Goal: Transaction & Acquisition: Purchase product/service

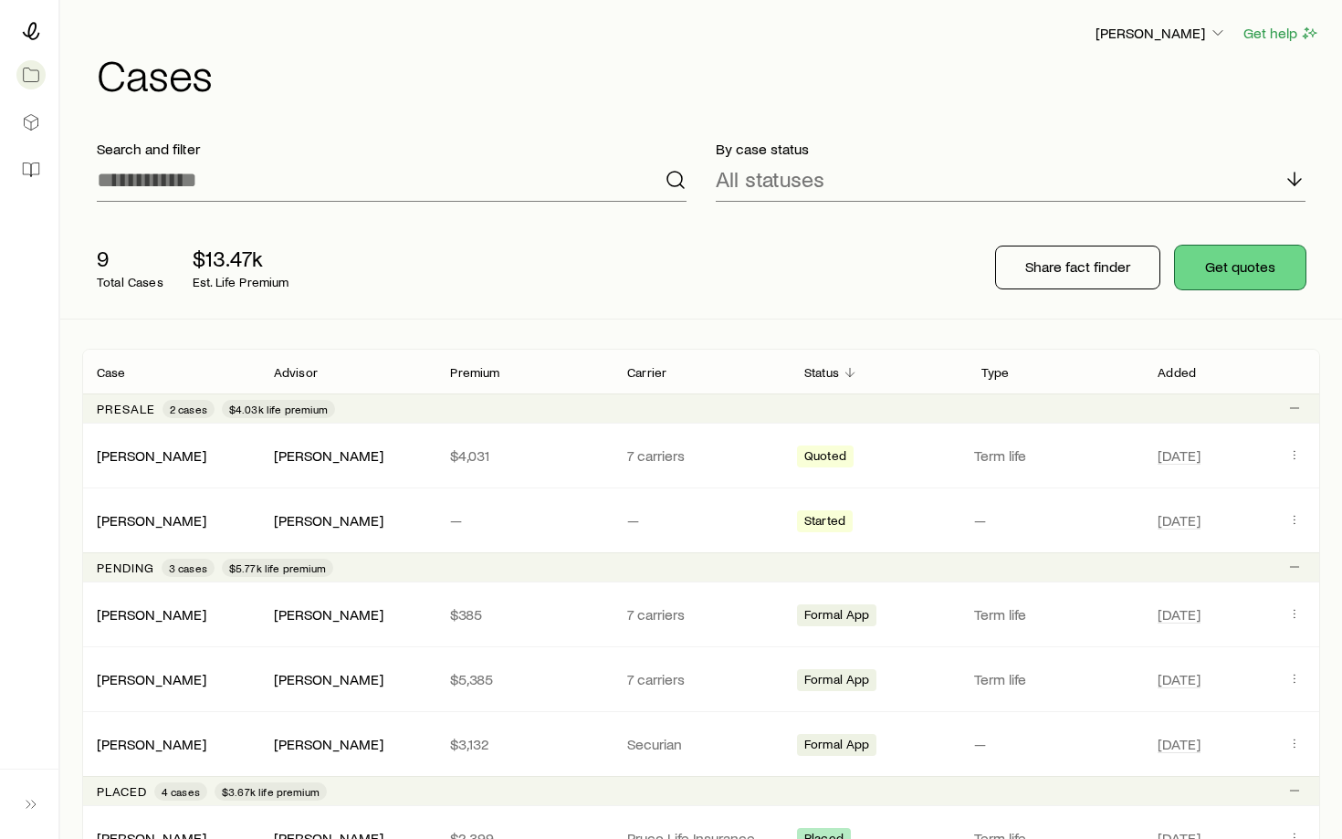
click at [1220, 263] on button "Get quotes" at bounding box center [1240, 268] width 131 height 44
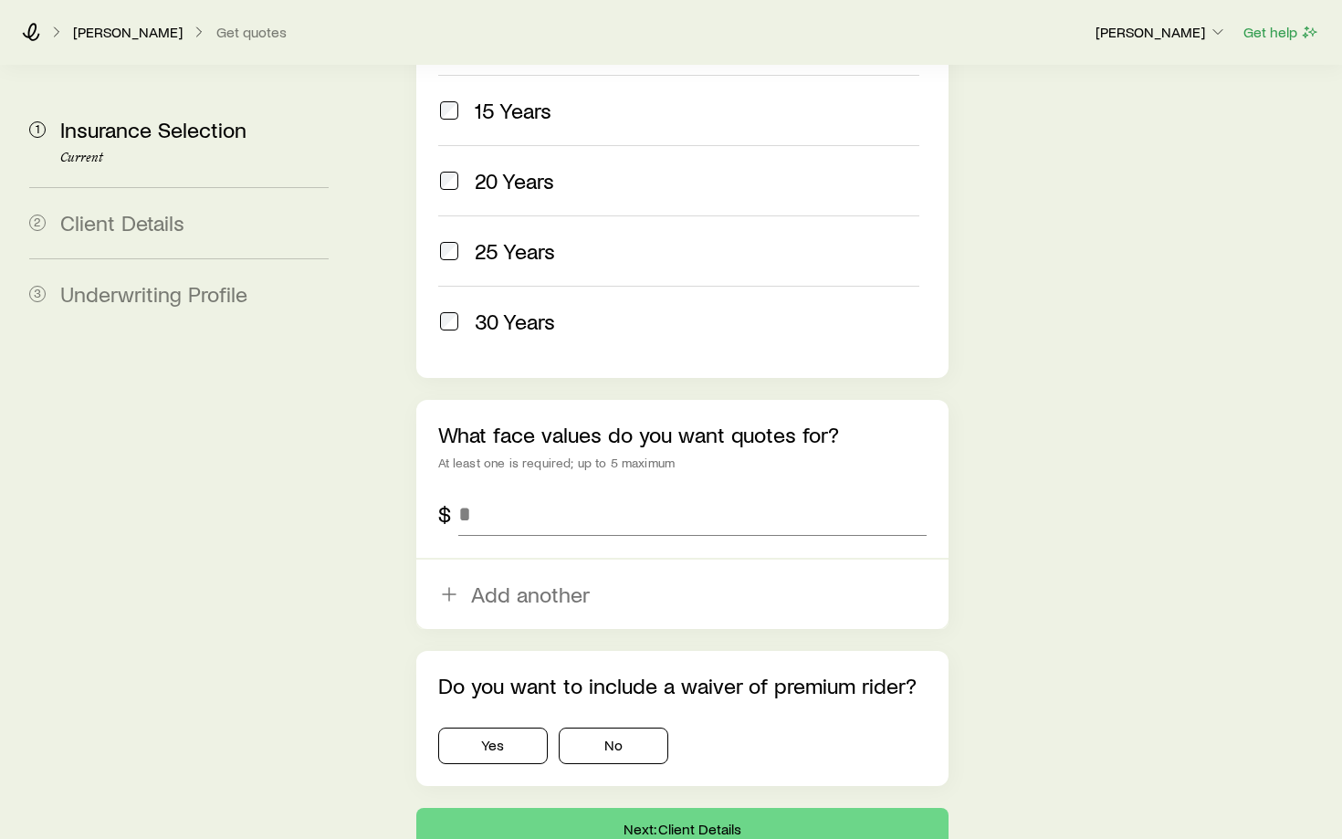
scroll to position [967, 0]
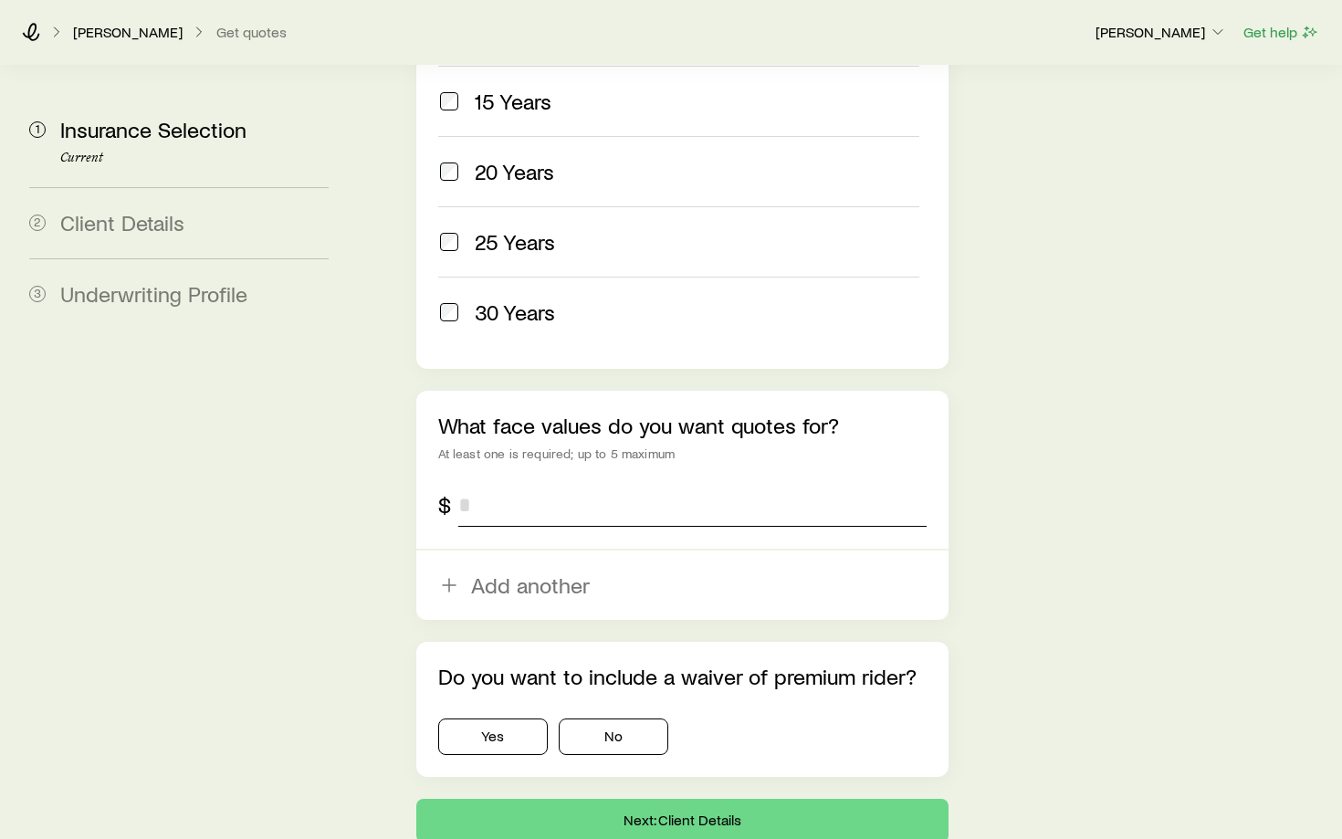
click at [488, 483] on input "tel" at bounding box center [692, 505] width 468 height 44
type input "*******"
click at [591, 718] on button "No" at bounding box center [614, 736] width 110 height 37
click at [621, 799] on button "Next: Client Details" at bounding box center [682, 821] width 532 height 44
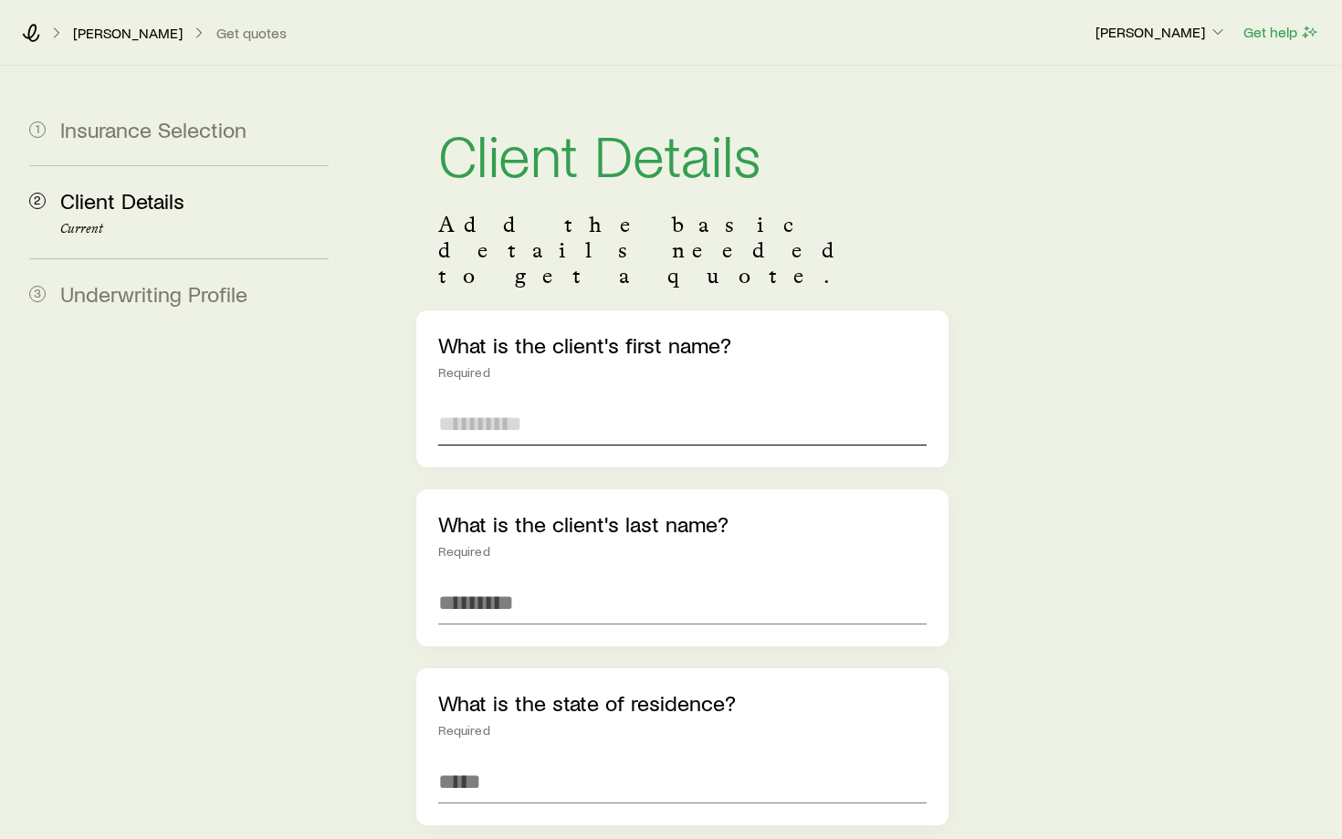
click at [537, 402] on input "text" at bounding box center [682, 424] width 488 height 44
type input "********"
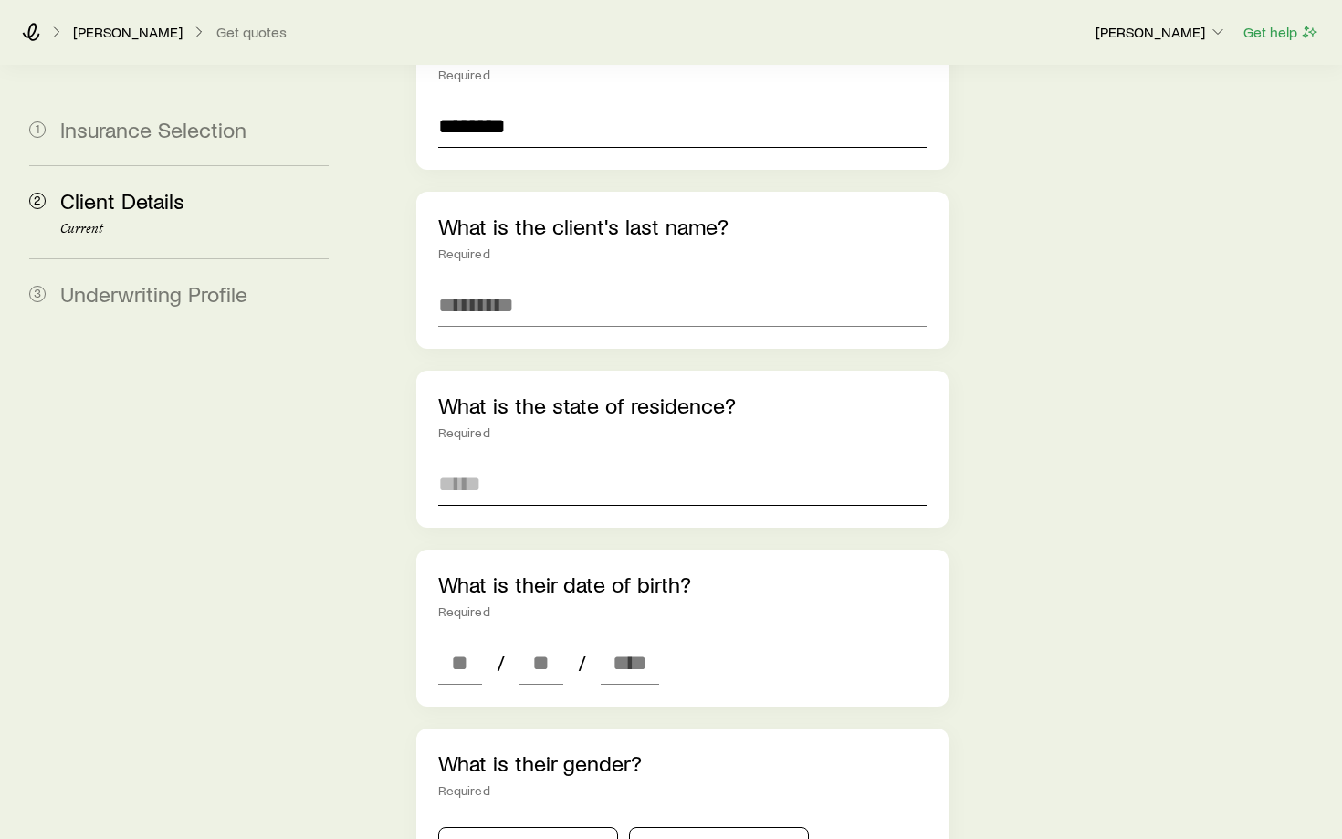
scroll to position [309, 0]
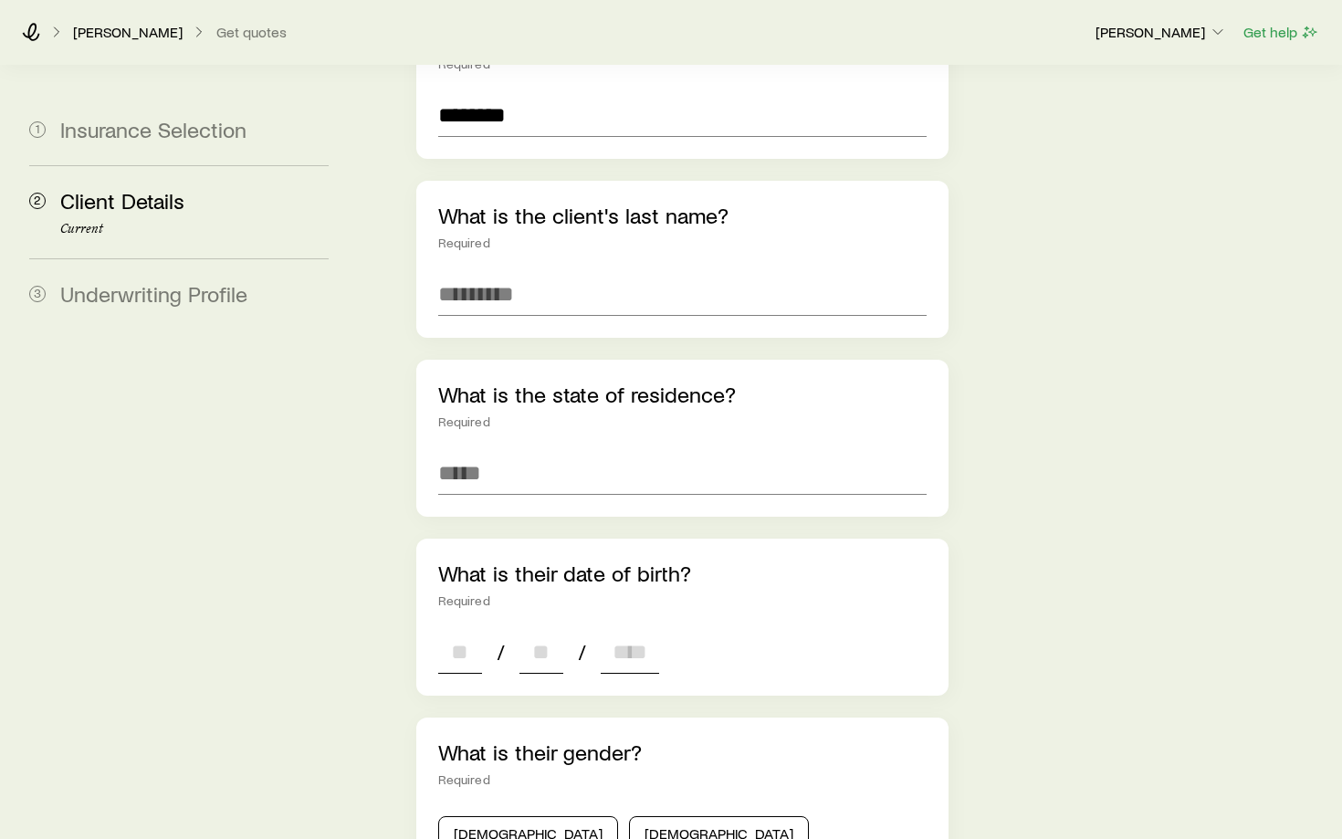
click at [468, 630] on input at bounding box center [460, 652] width 44 height 44
type input "**"
type input "*"
type input "****"
click at [574, 639] on span "/" at bounding box center [581, 652] width 23 height 26
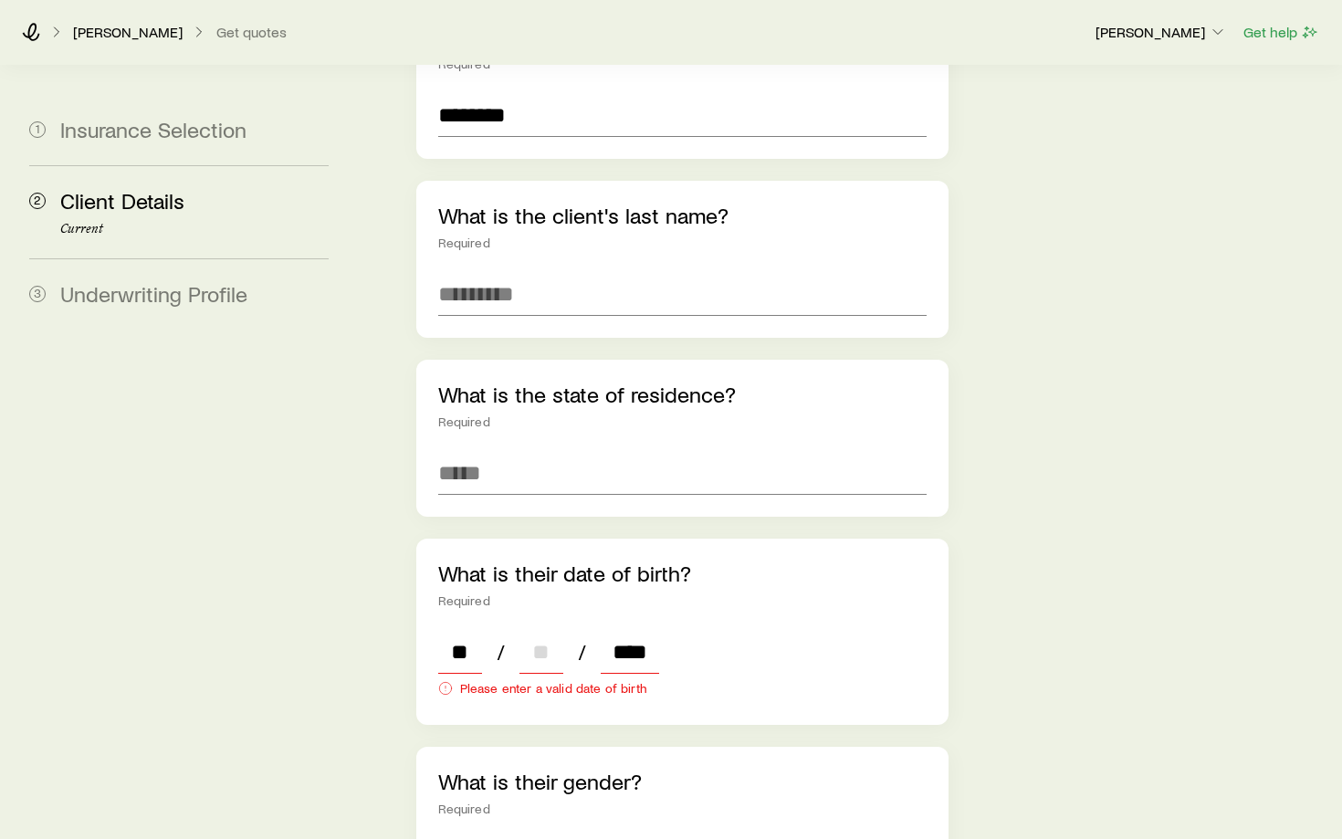
click at [553, 630] on input at bounding box center [541, 652] width 44 height 44
type input "*"
type input "**"
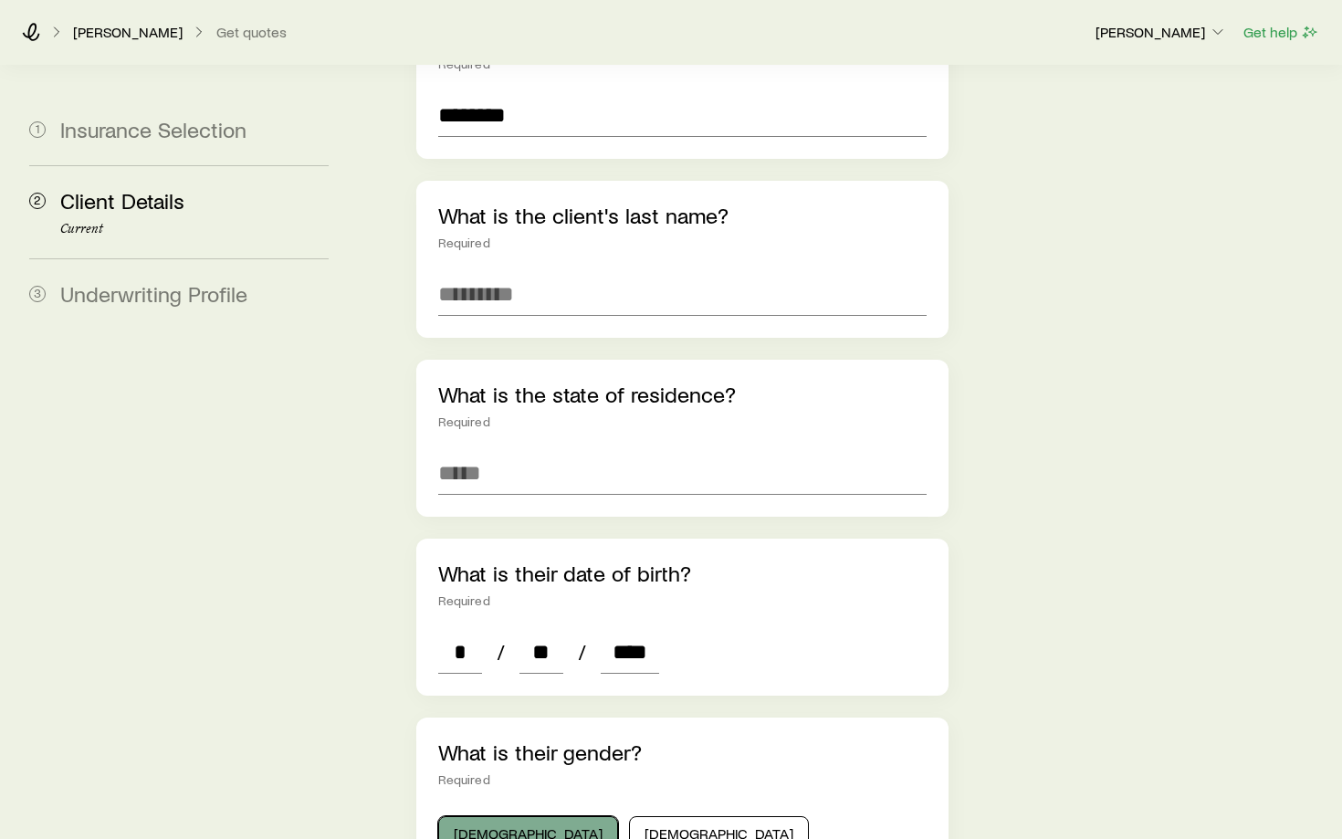
click at [481, 816] on button "[DEMOGRAPHIC_DATA]" at bounding box center [528, 834] width 180 height 37
click at [467, 451] on input at bounding box center [682, 473] width 488 height 44
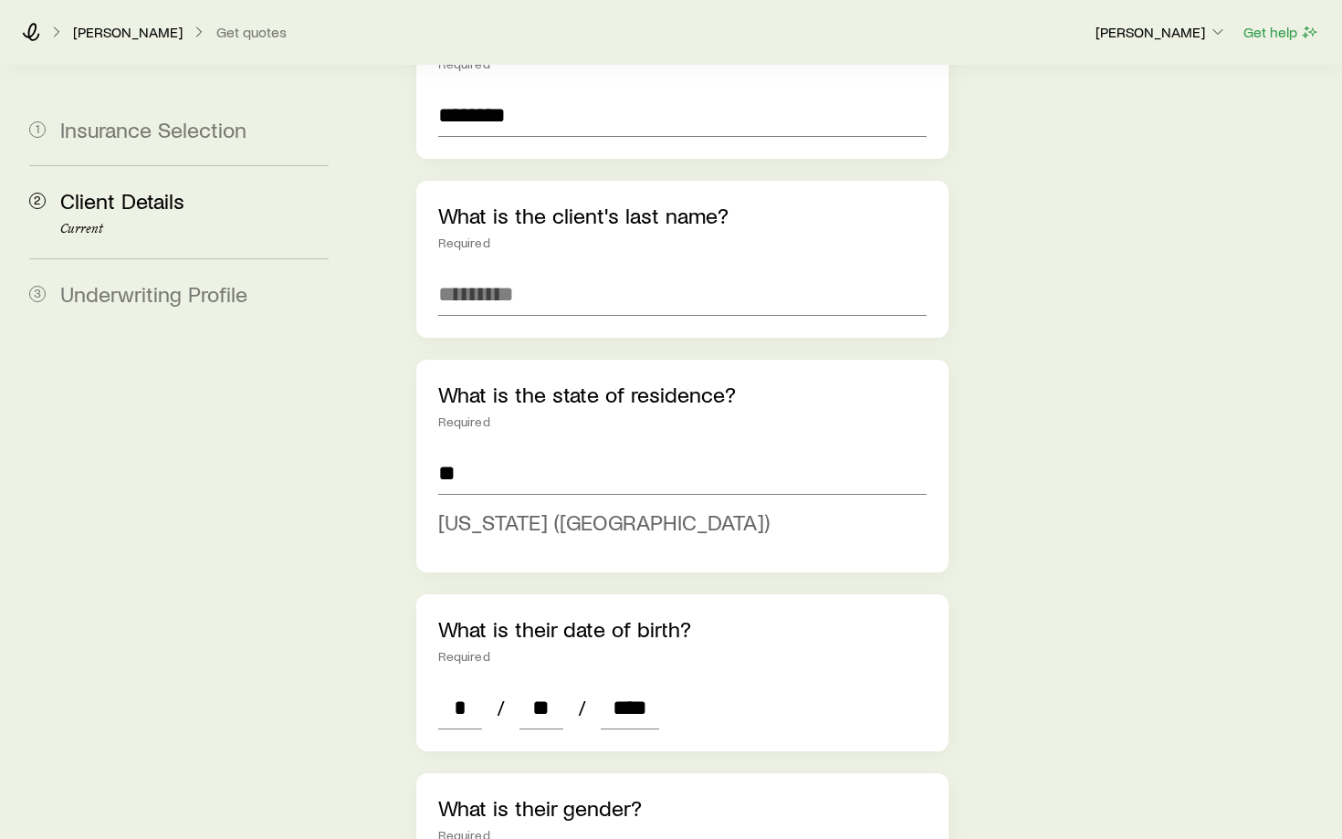
click at [549, 508] on span "[US_STATE] ([GEOGRAPHIC_DATA])" at bounding box center [603, 521] width 331 height 26
type input "**********"
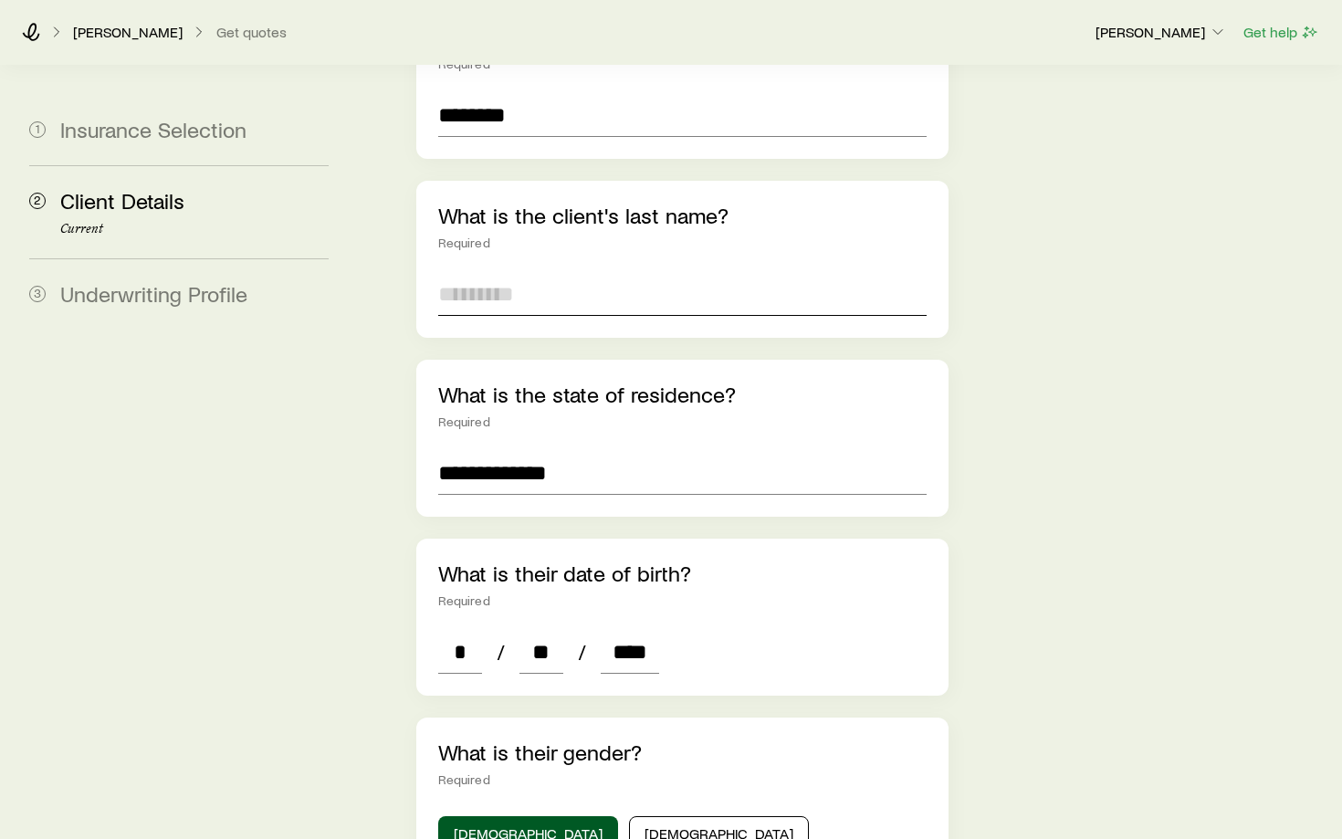
click at [601, 272] on input "text" at bounding box center [682, 294] width 488 height 44
type input "*******"
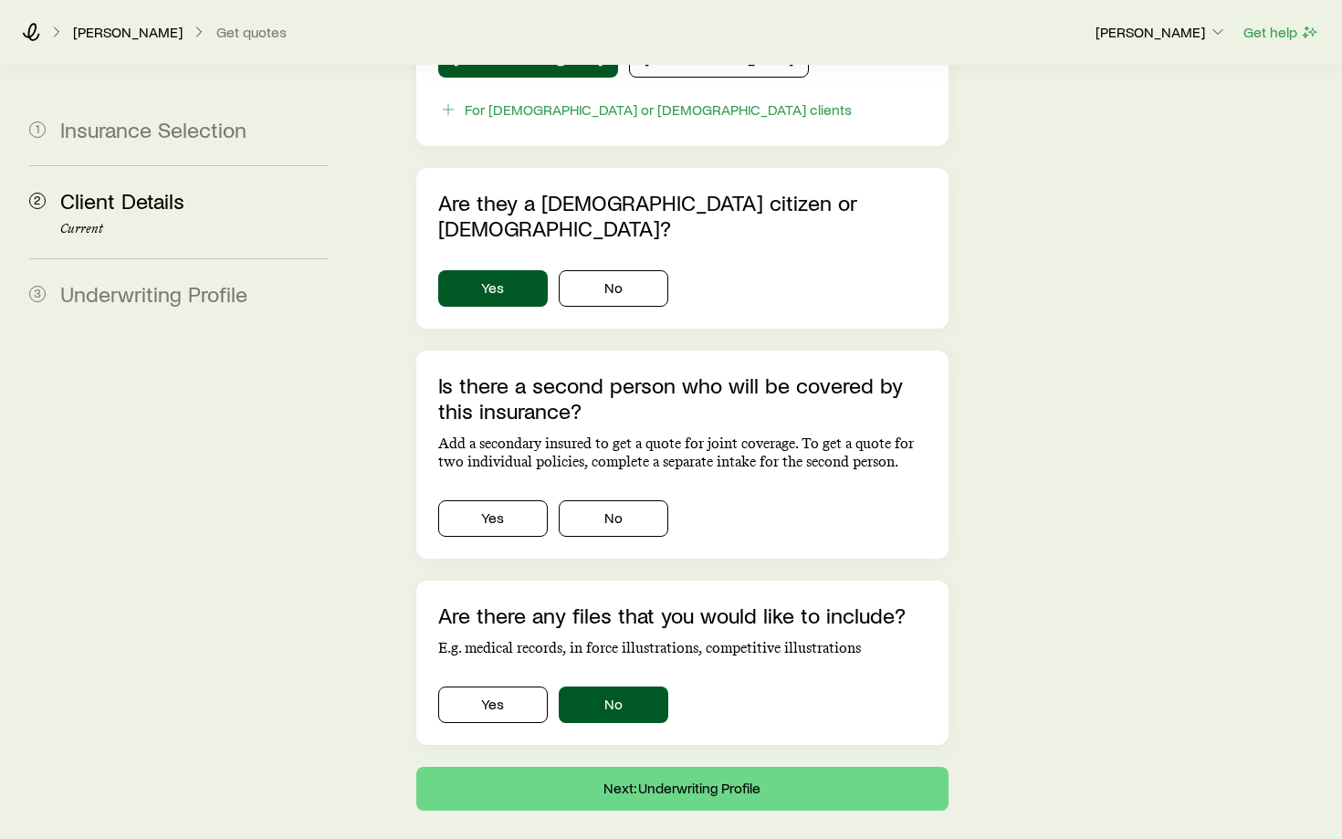
scroll to position [1102, 0]
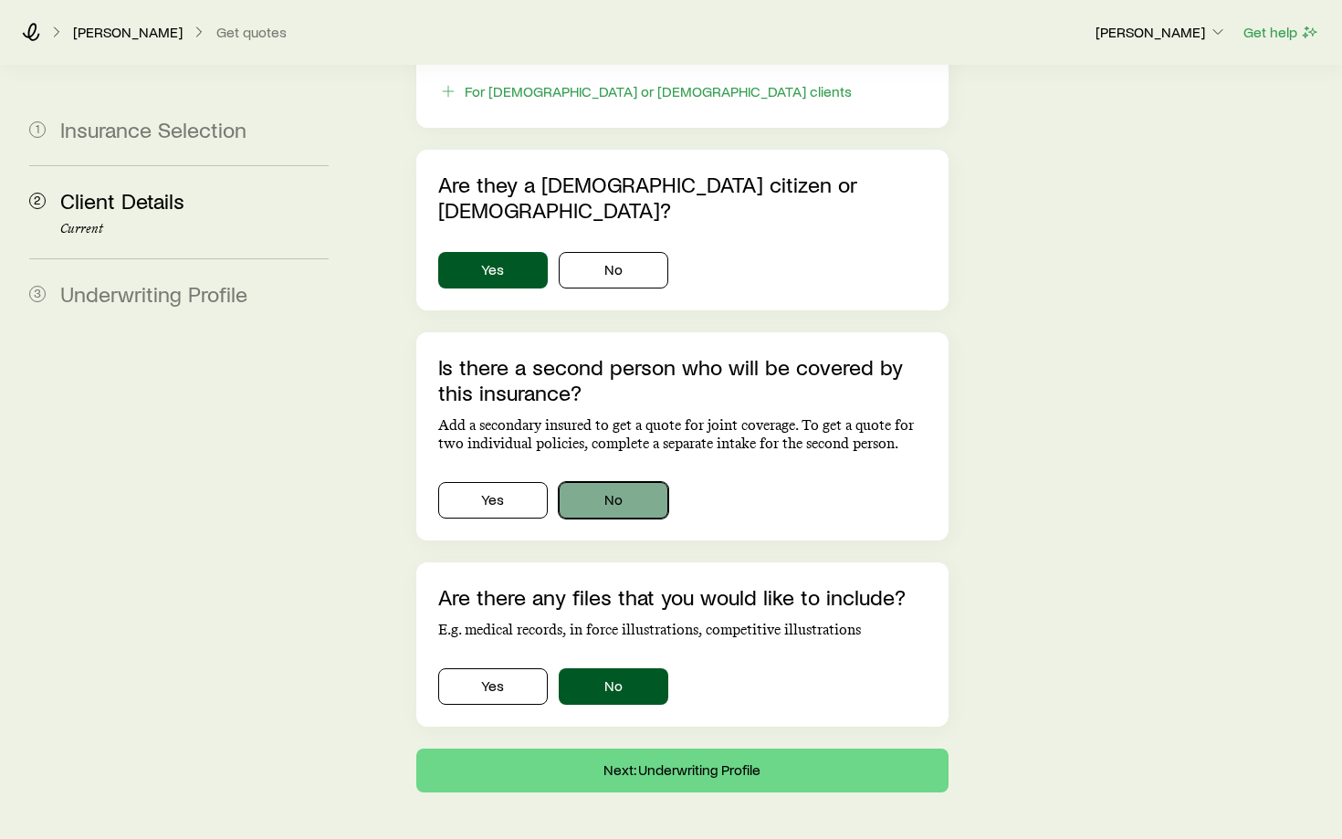
click at [613, 482] on button "No" at bounding box center [614, 500] width 110 height 37
click at [645, 748] on button "Next: Underwriting Profile" at bounding box center [682, 770] width 532 height 44
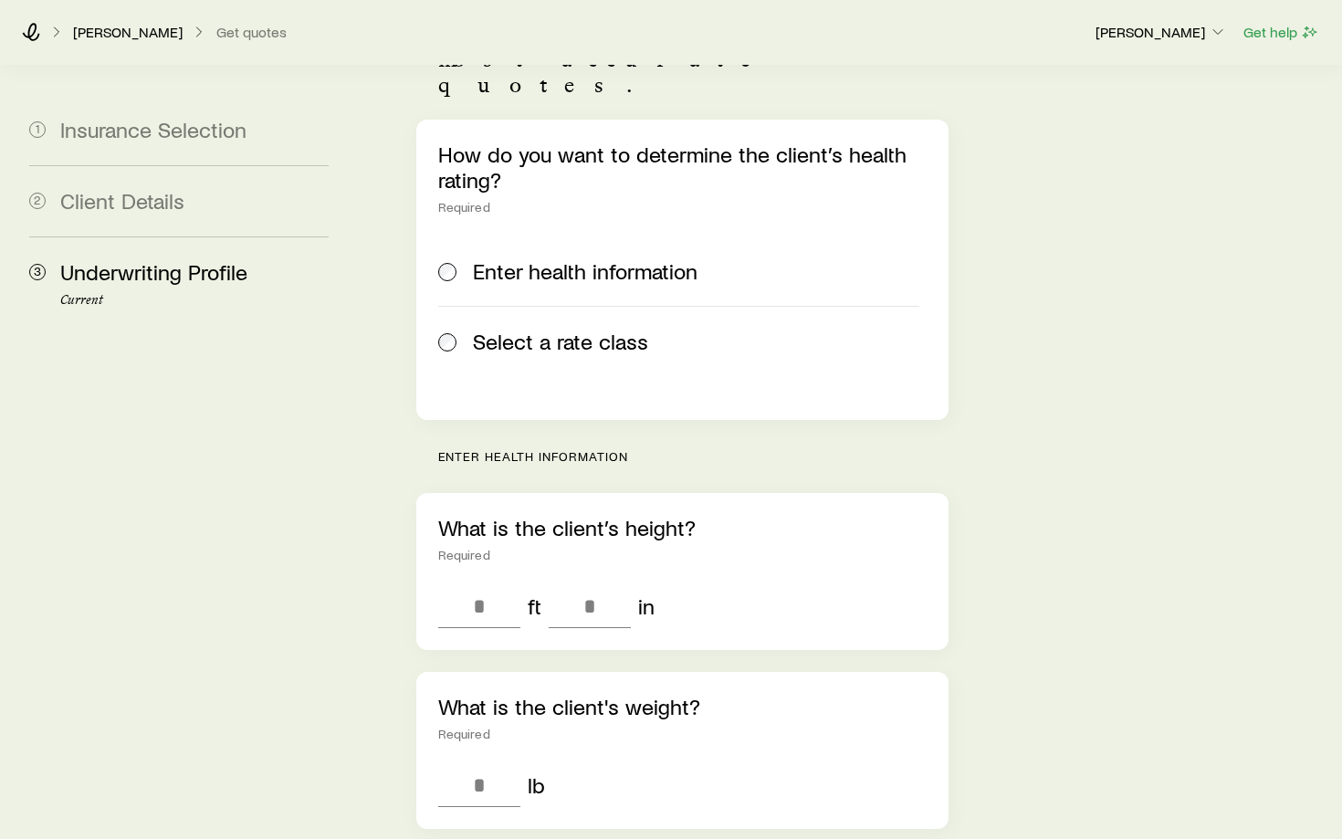
scroll to position [282, 0]
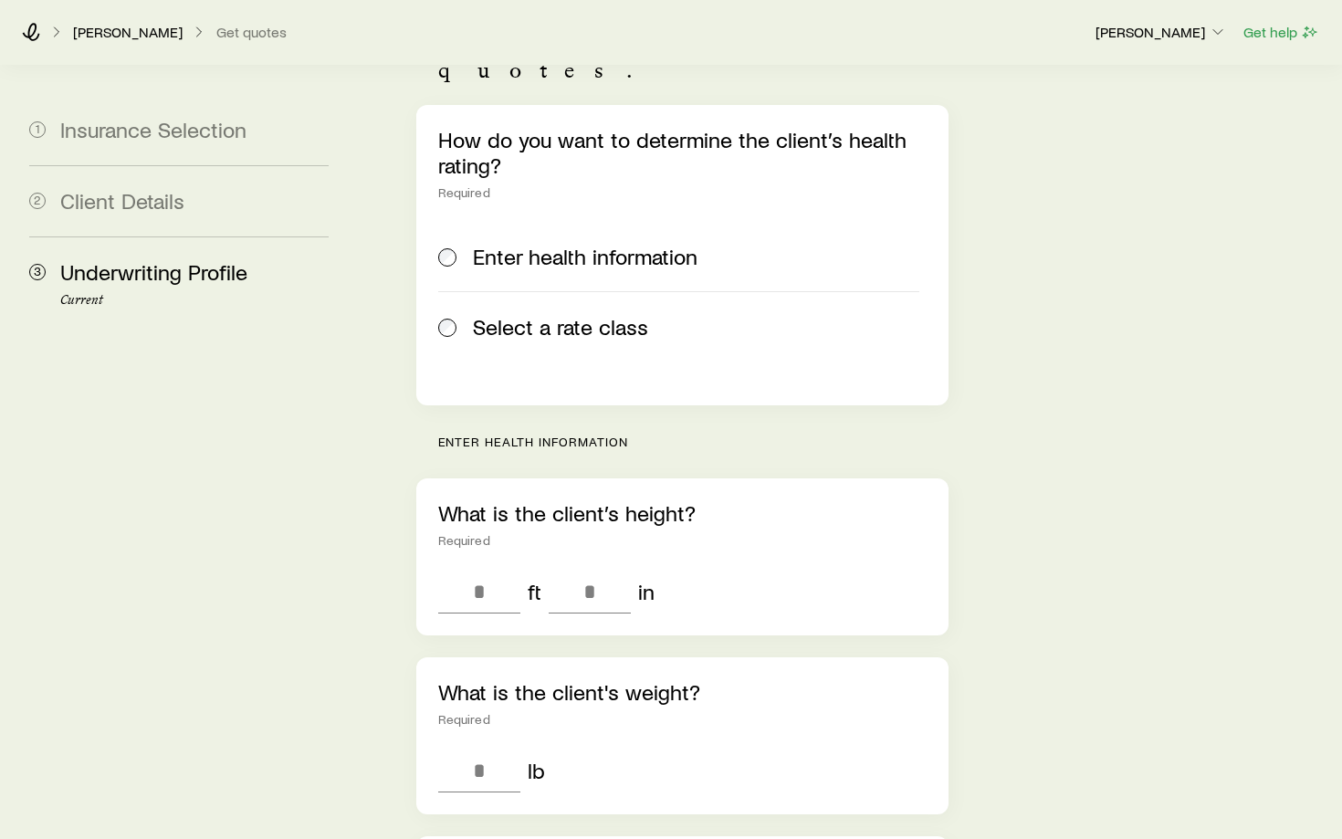
click at [498, 291] on label "Select a rate class" at bounding box center [678, 326] width 481 height 70
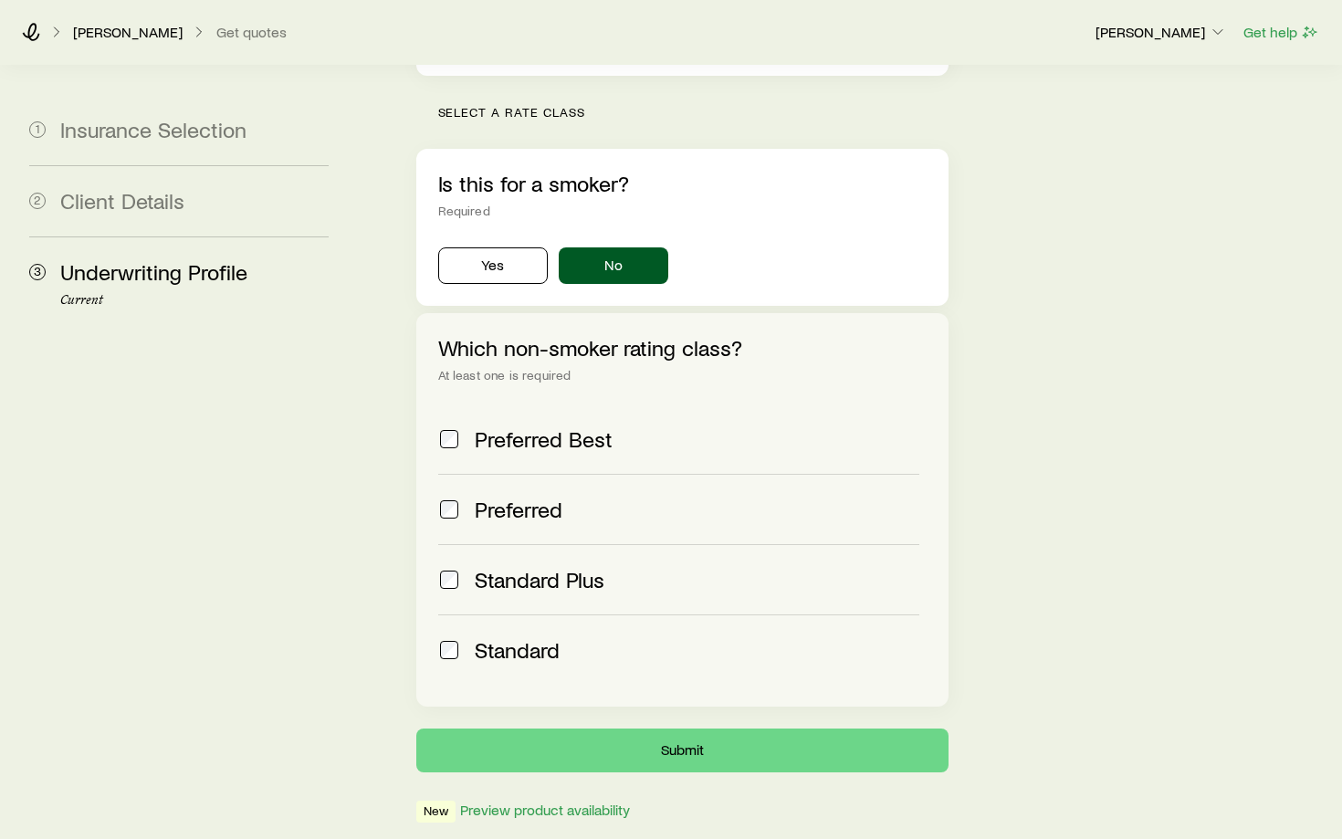
scroll to position [617, 0]
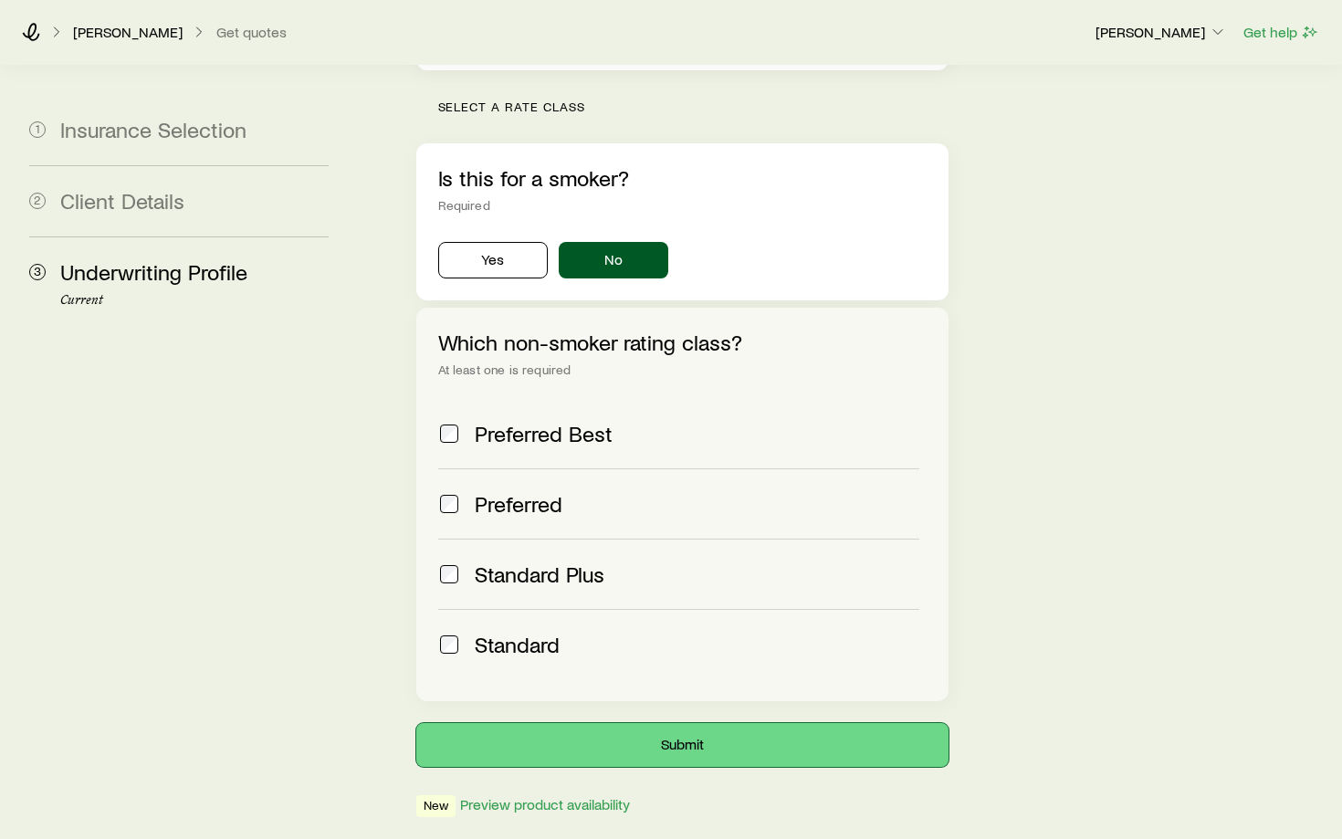
click at [501, 723] on button "Submit" at bounding box center [682, 745] width 532 height 44
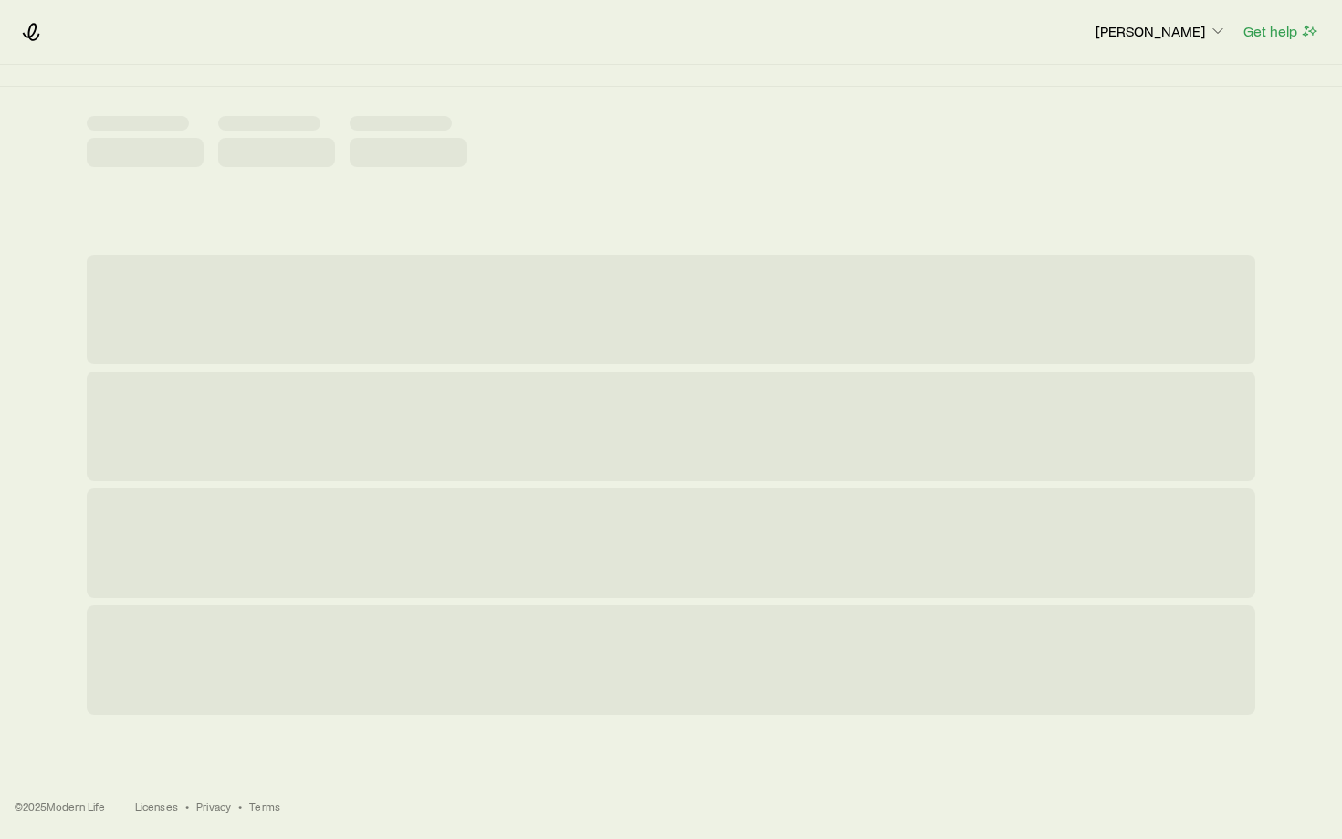
scroll to position [0, 0]
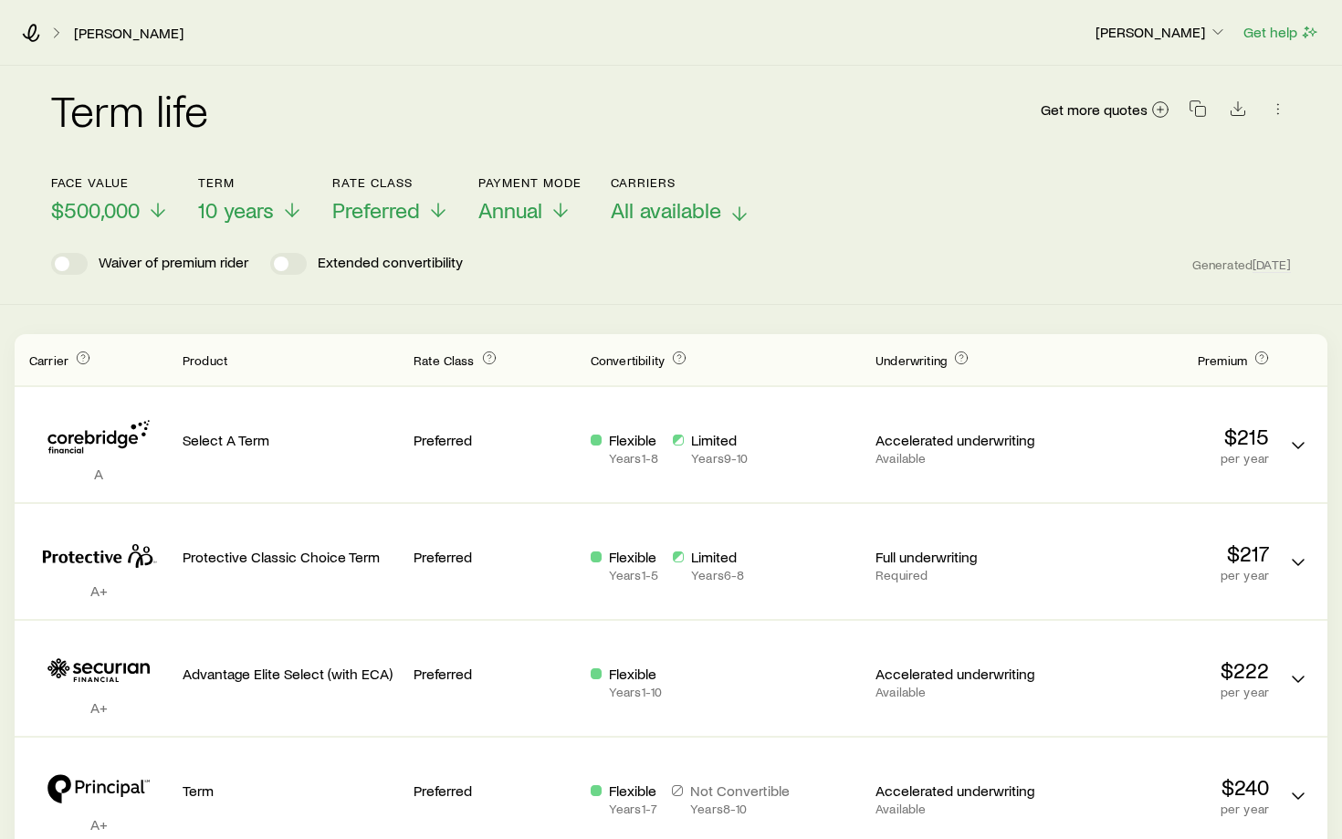
click at [648, 207] on span "All available" at bounding box center [666, 210] width 110 height 26
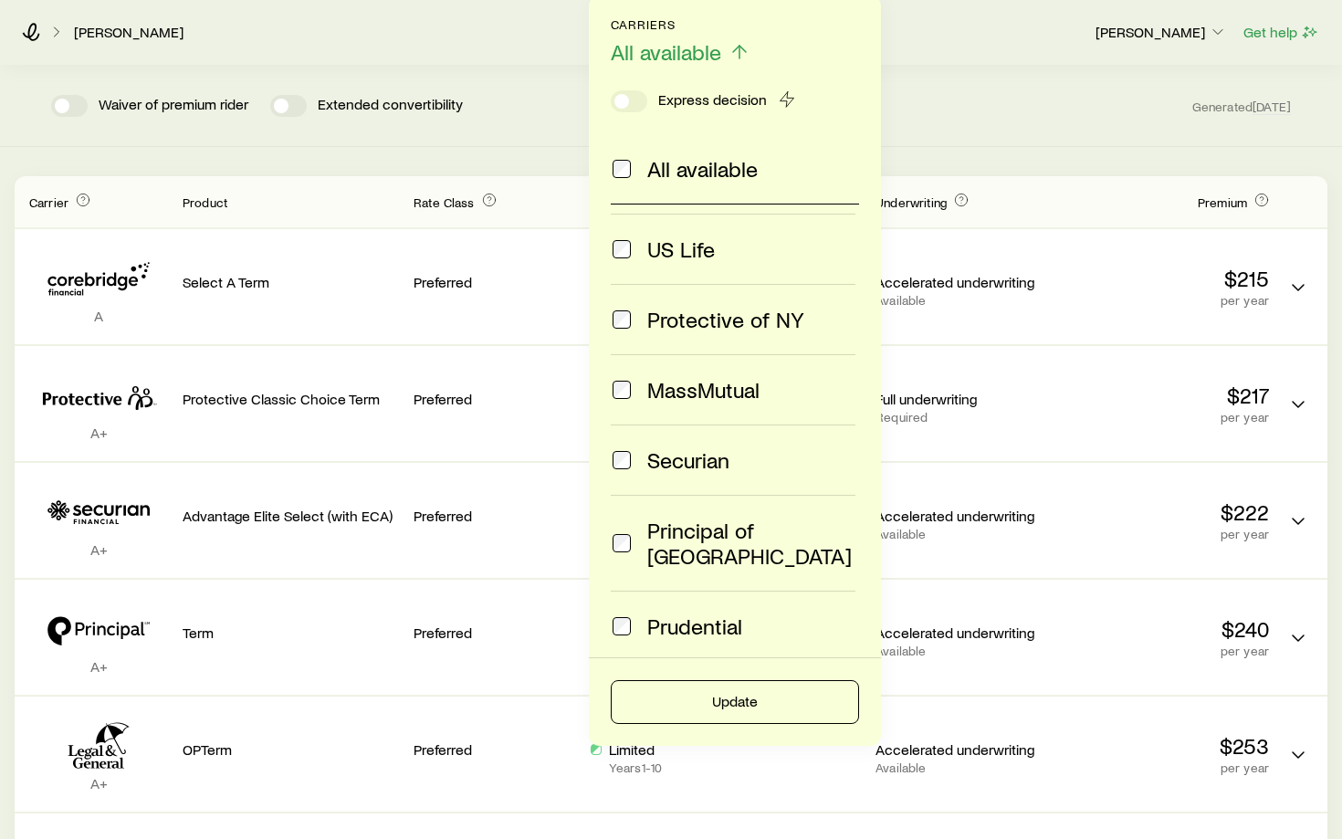
scroll to position [162, 0]
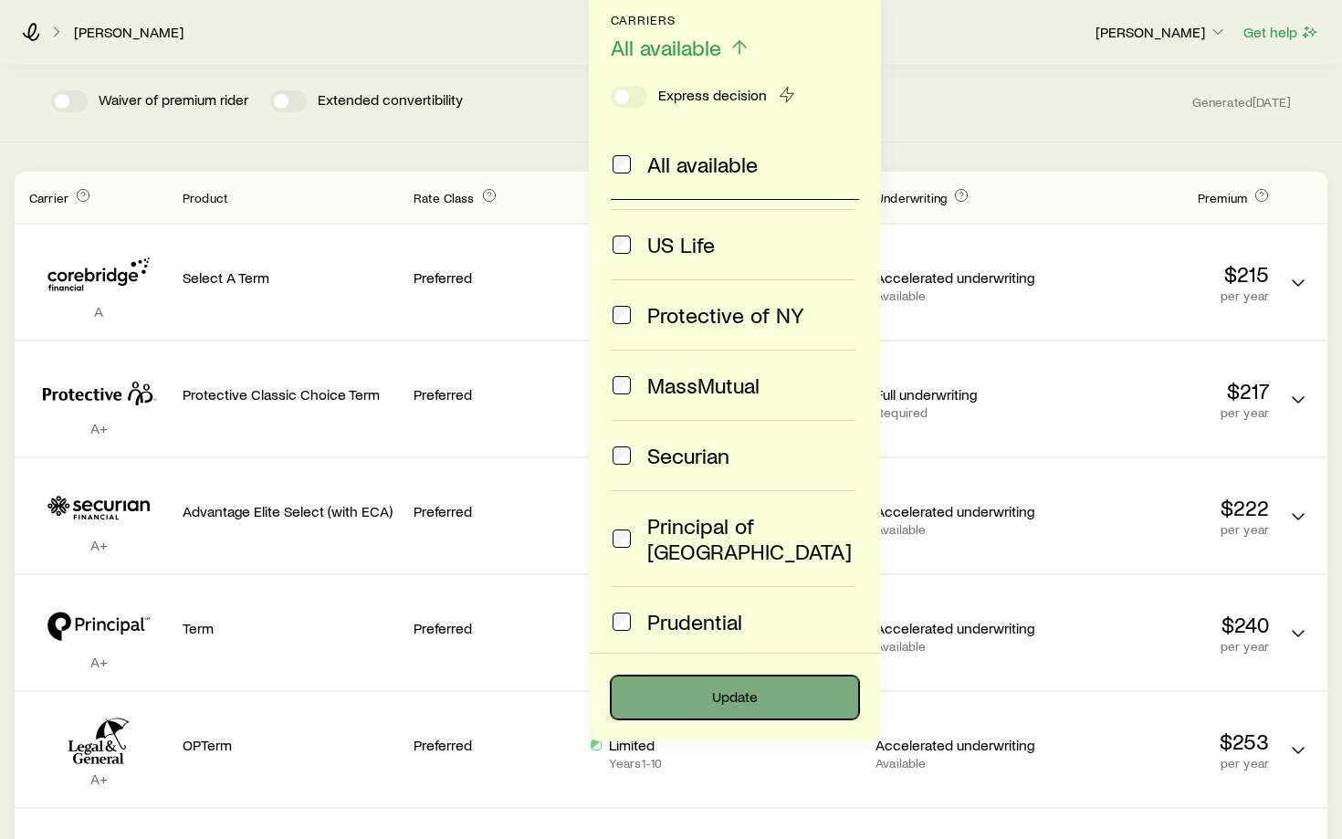
click at [668, 699] on button "Update" at bounding box center [735, 697] width 248 height 44
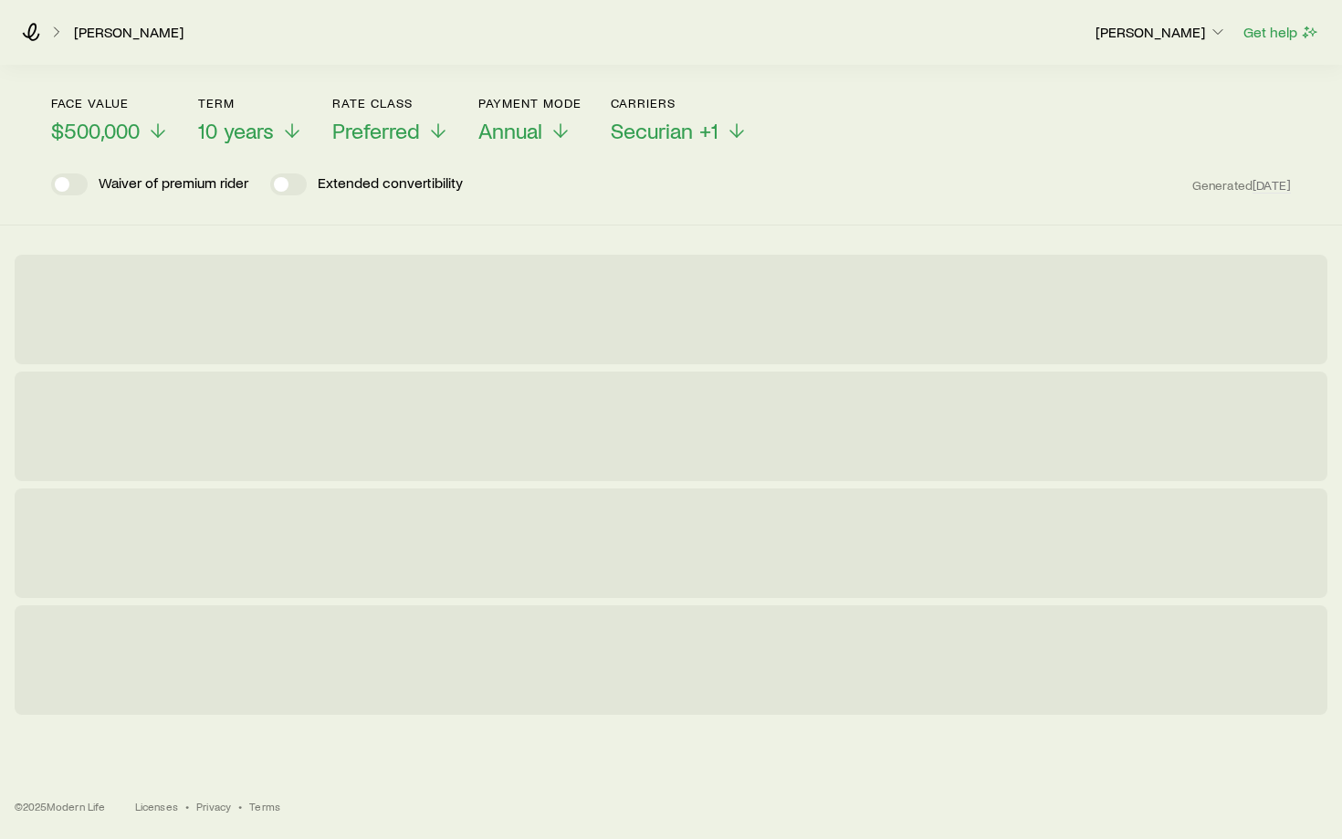
scroll to position [0, 0]
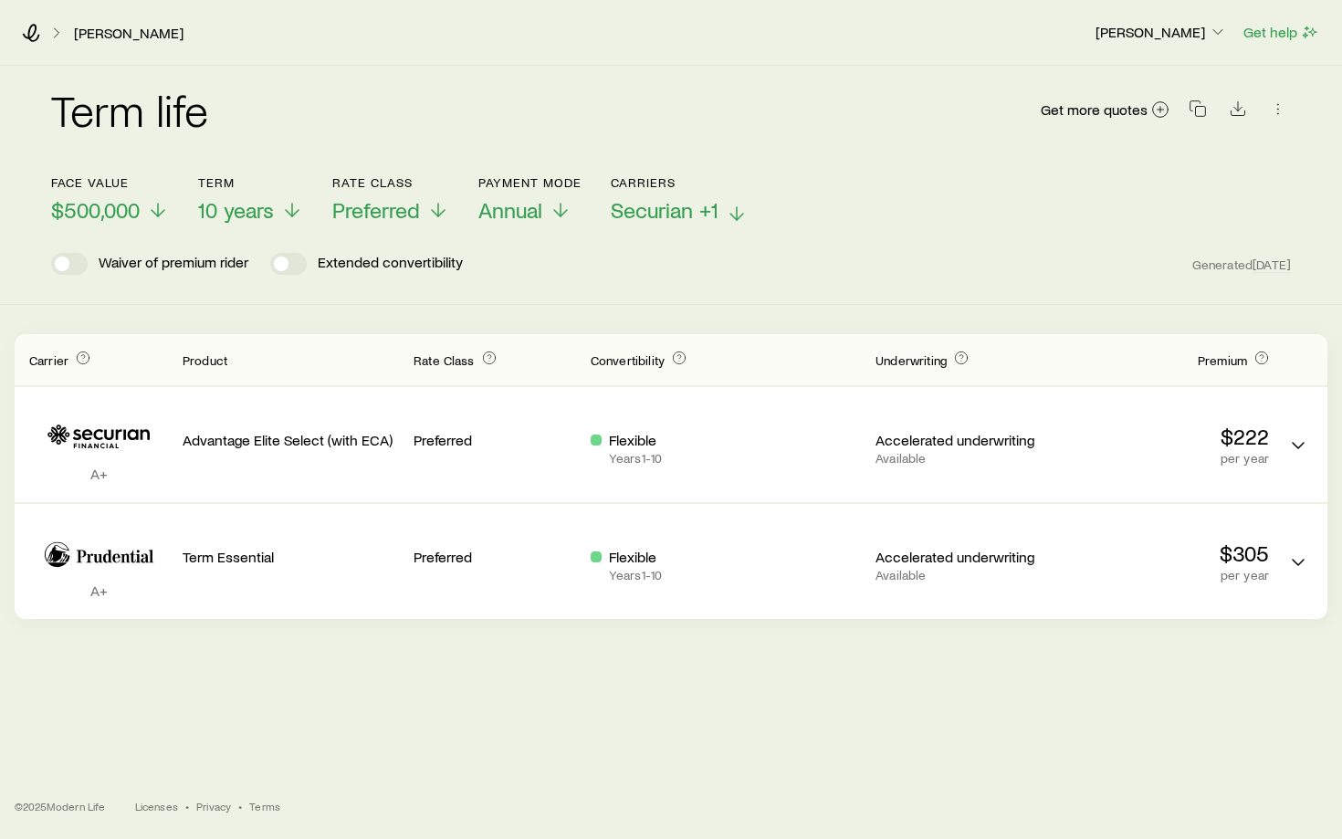
click at [670, 211] on span "Securian +1" at bounding box center [665, 210] width 108 height 26
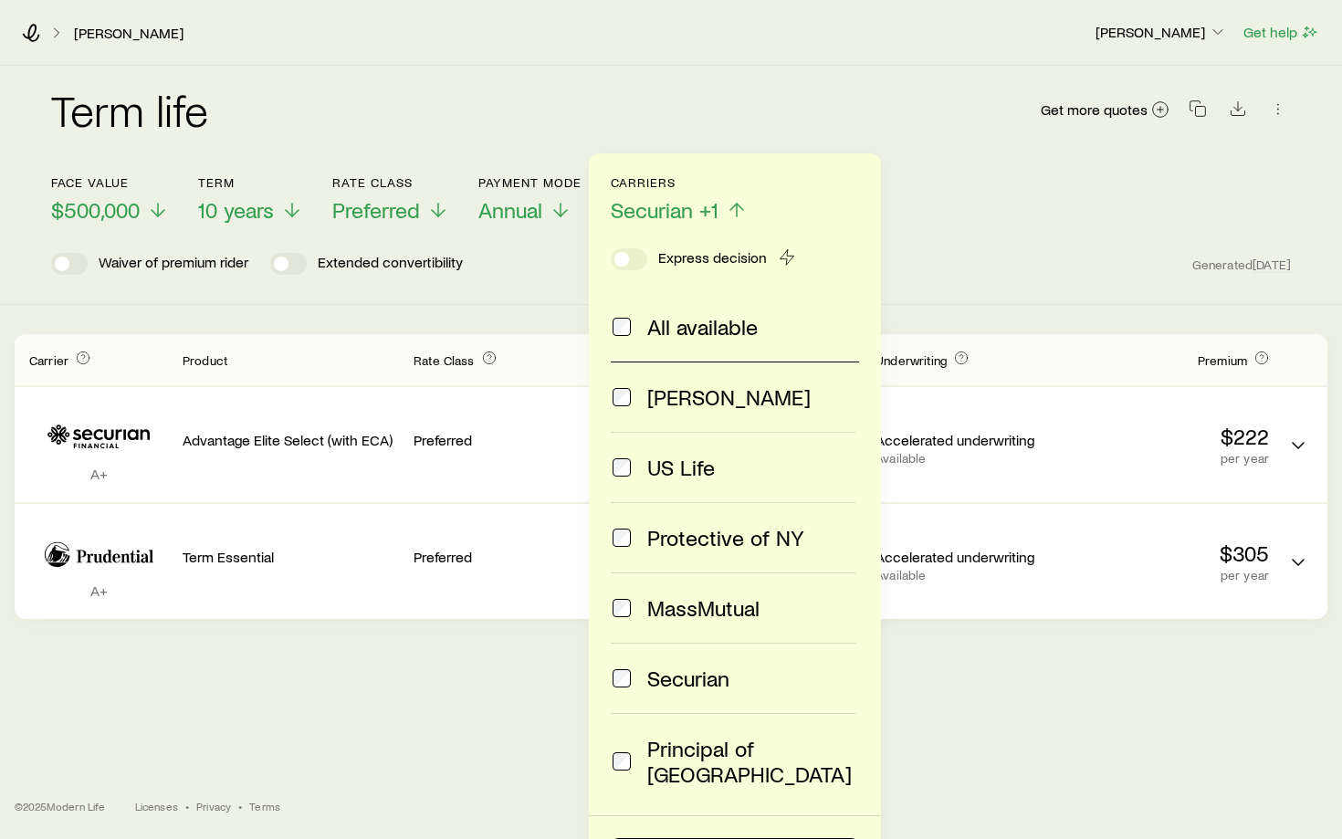
click at [647, 403] on span "[PERSON_NAME]" at bounding box center [728, 397] width 163 height 26
click at [975, 287] on div "Term life Get more quotes Face value $500,000 Term 10 years Rate Class Preferre…" at bounding box center [671, 185] width 1342 height 239
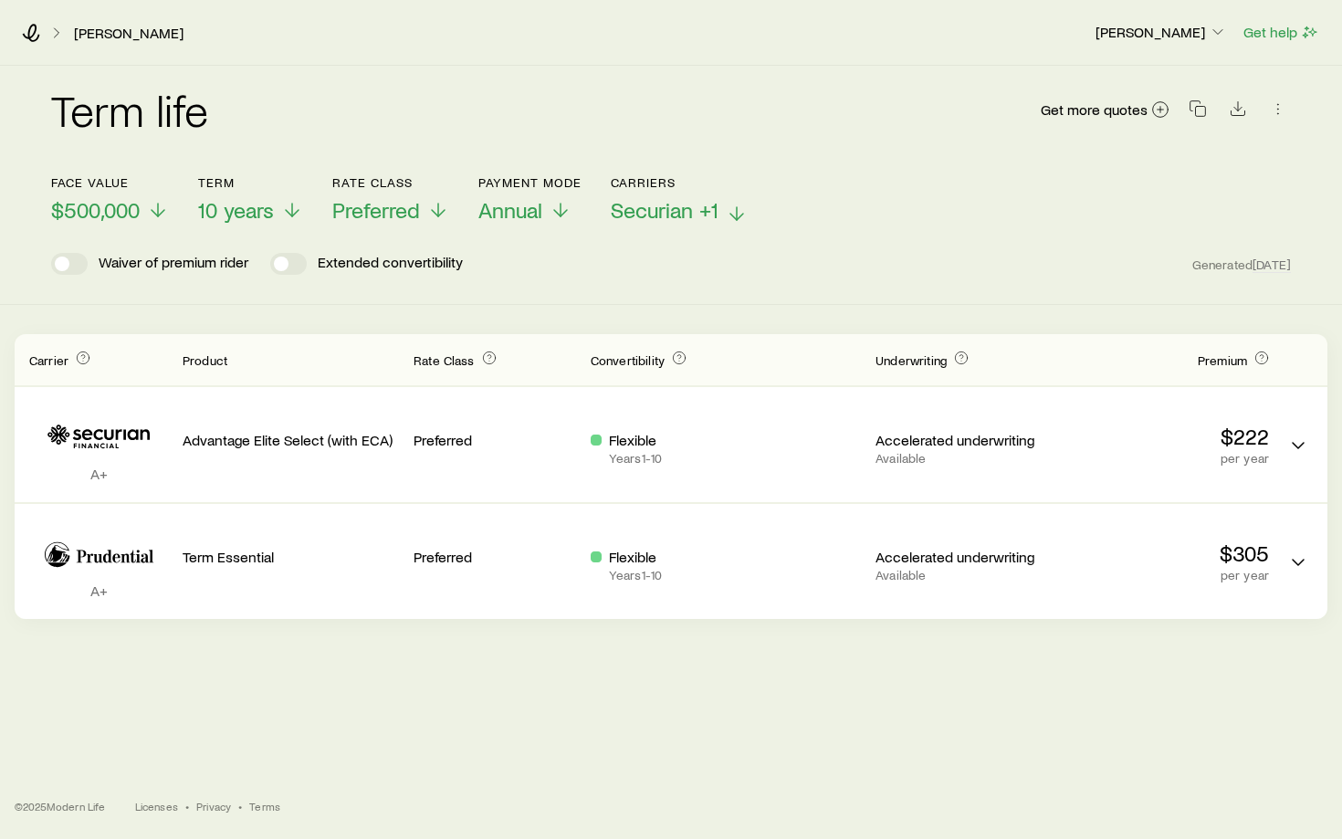
click at [685, 211] on span "Securian +1" at bounding box center [665, 210] width 108 height 26
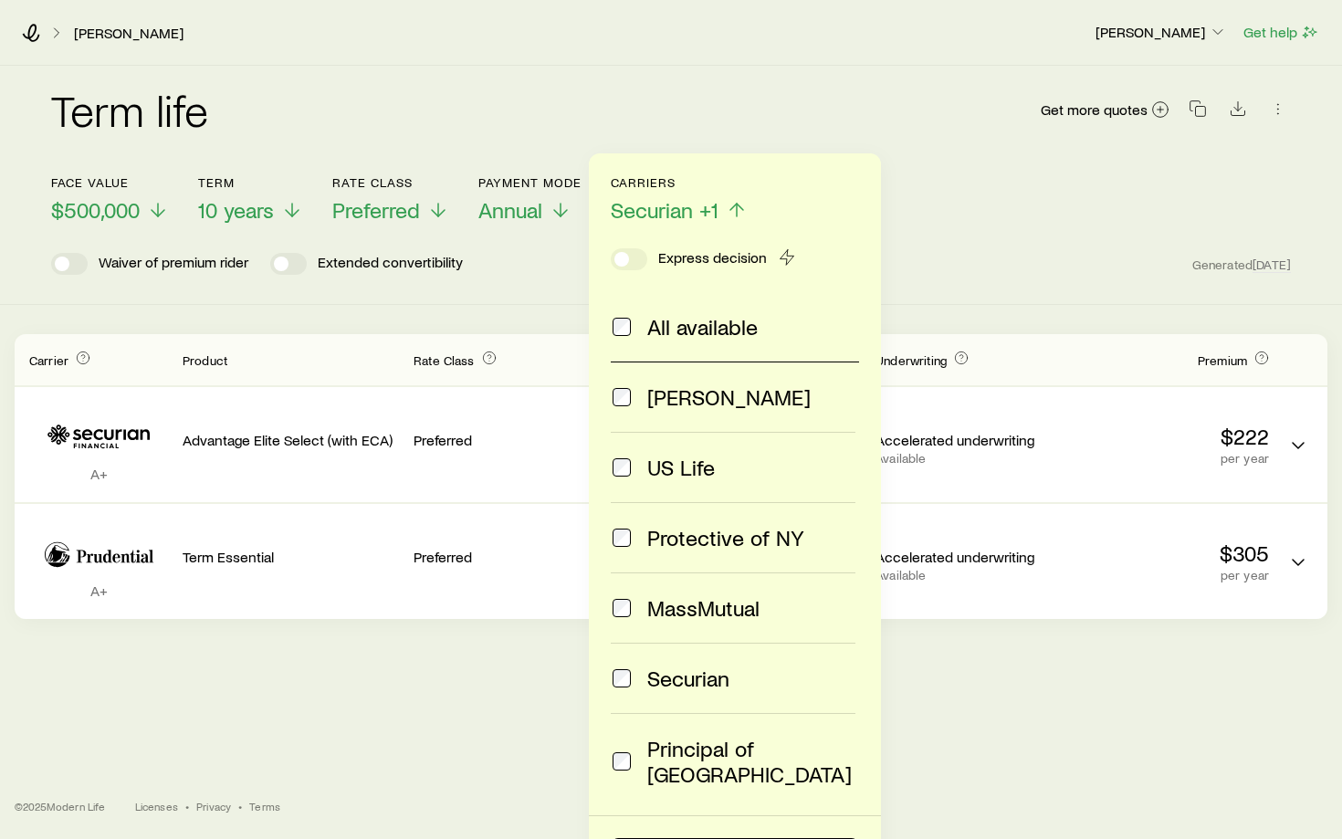
click at [633, 400] on div "[PERSON_NAME]" at bounding box center [733, 397] width 245 height 26
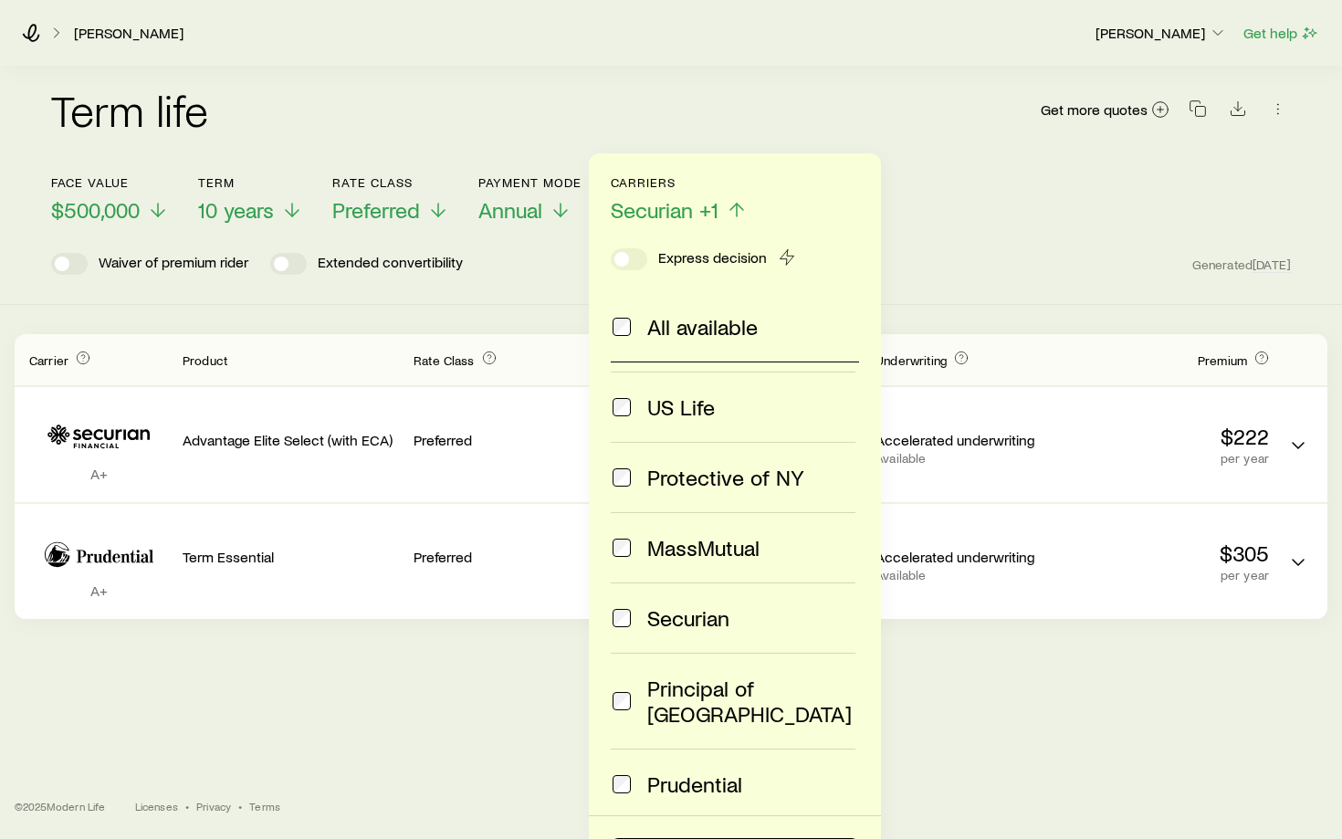
scroll to position [65, 0]
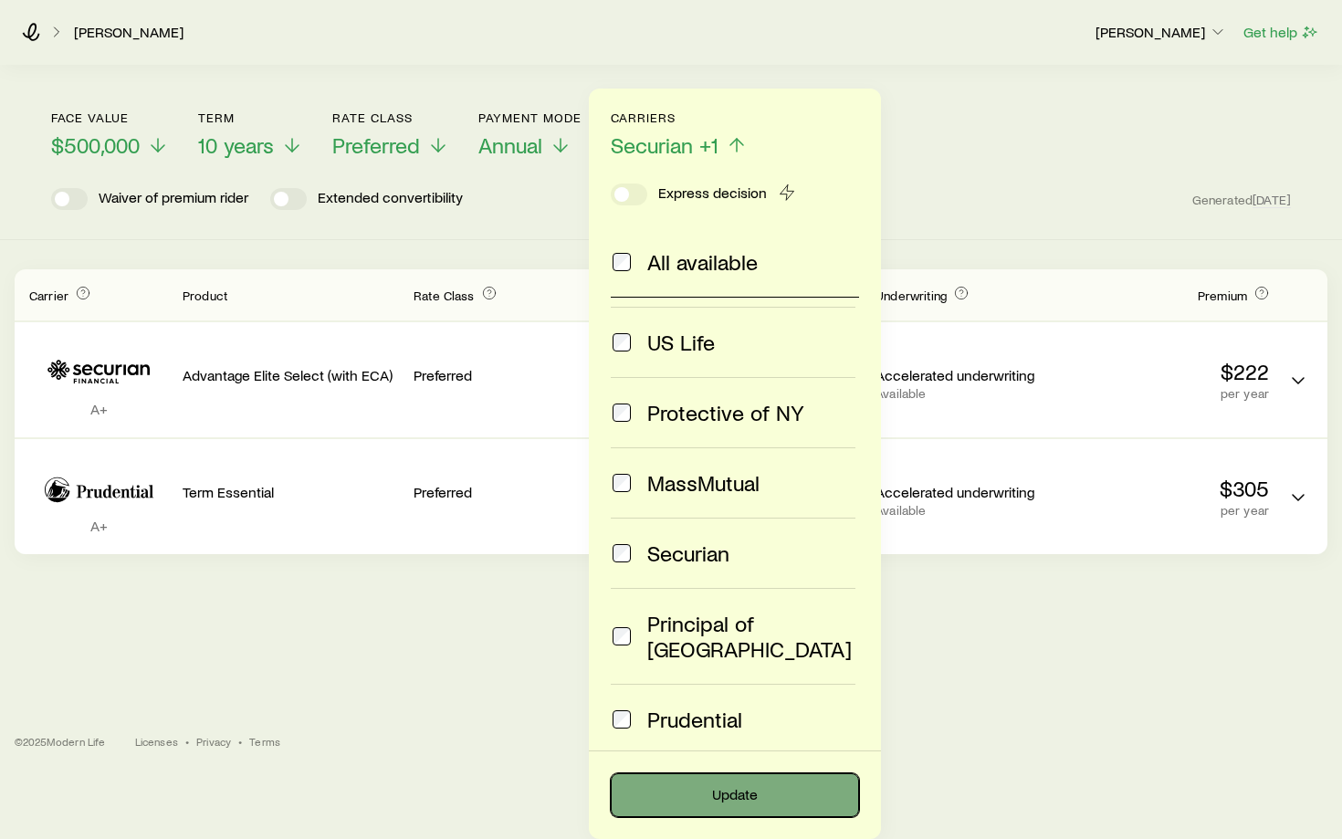
click at [700, 806] on button "Update" at bounding box center [735, 795] width 248 height 44
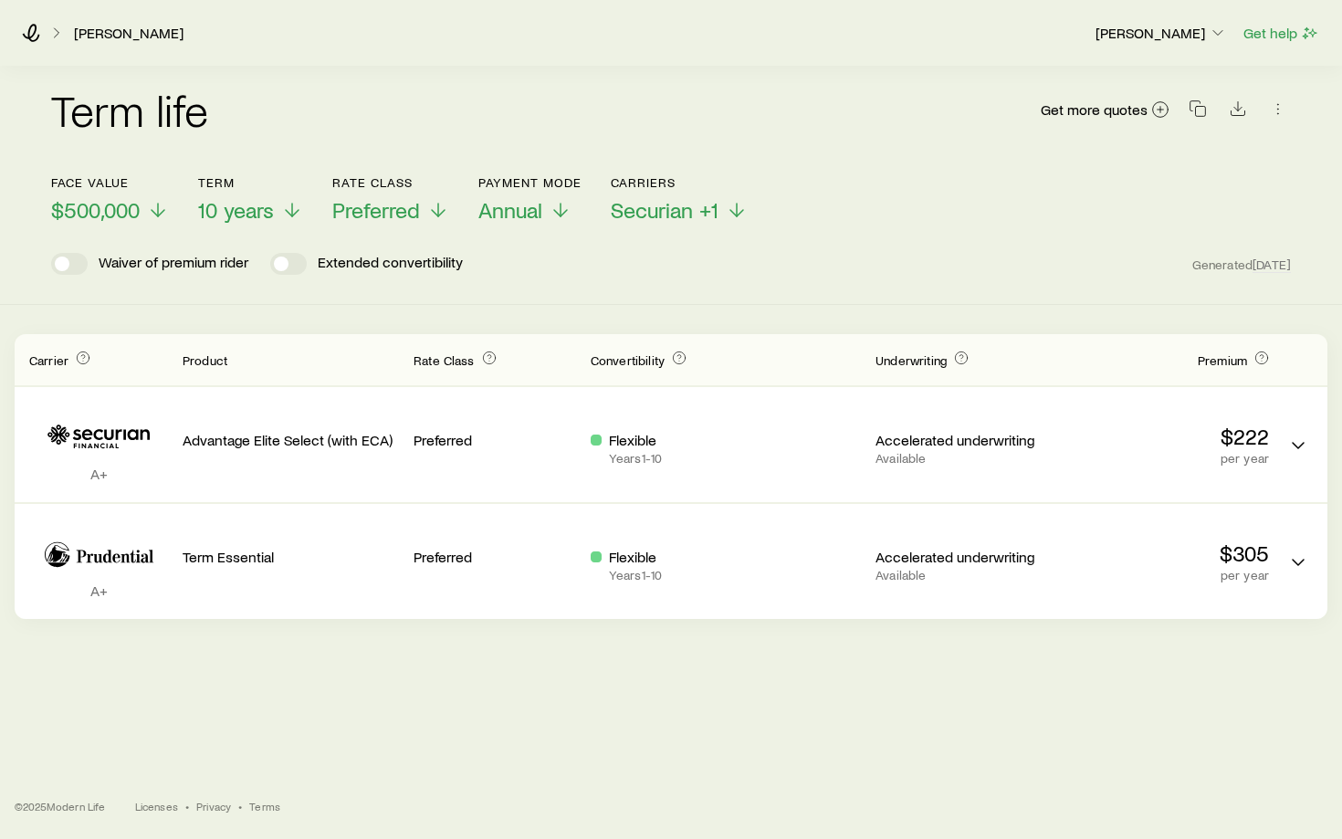
scroll to position [0, 0]
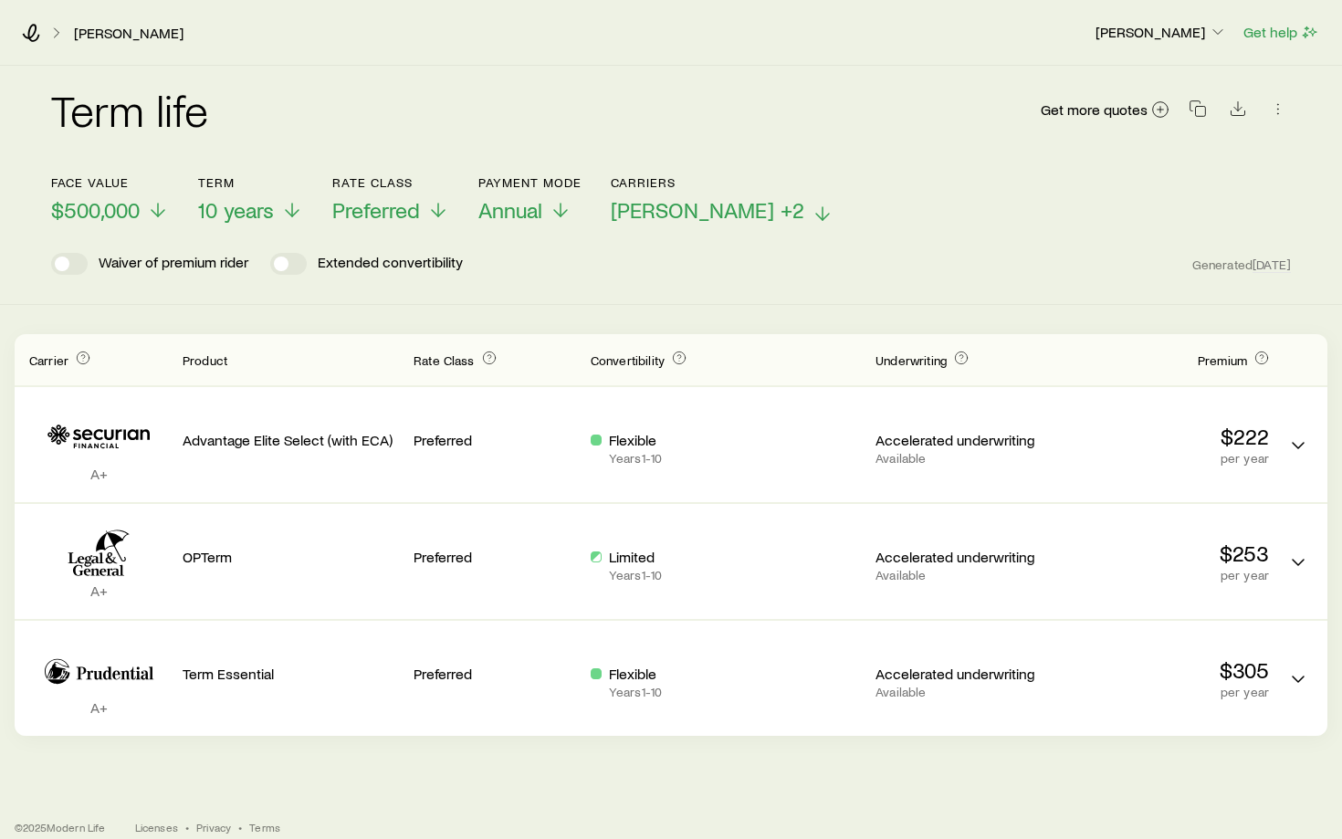
click at [760, 211] on p "[PERSON_NAME] +2" at bounding box center [722, 210] width 223 height 26
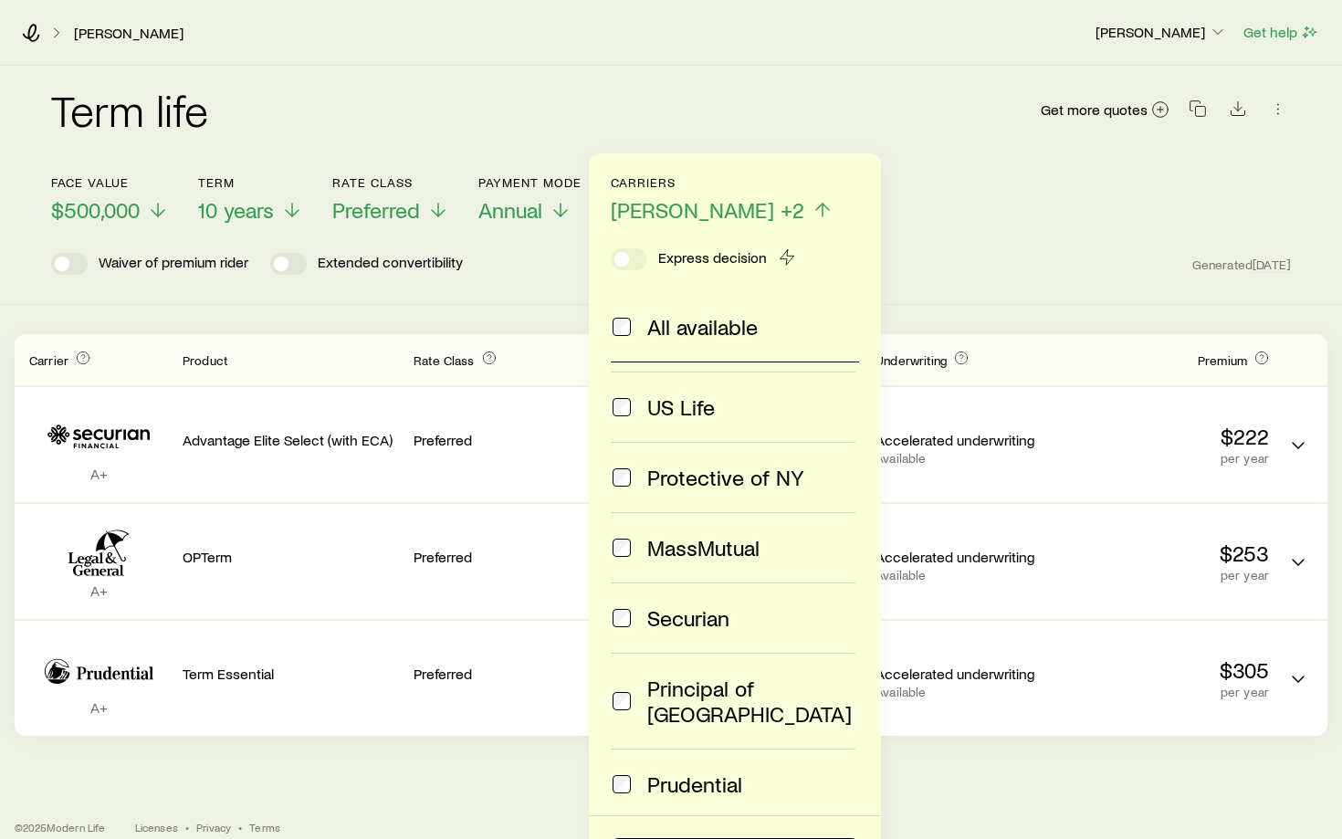
scroll to position [65, 0]
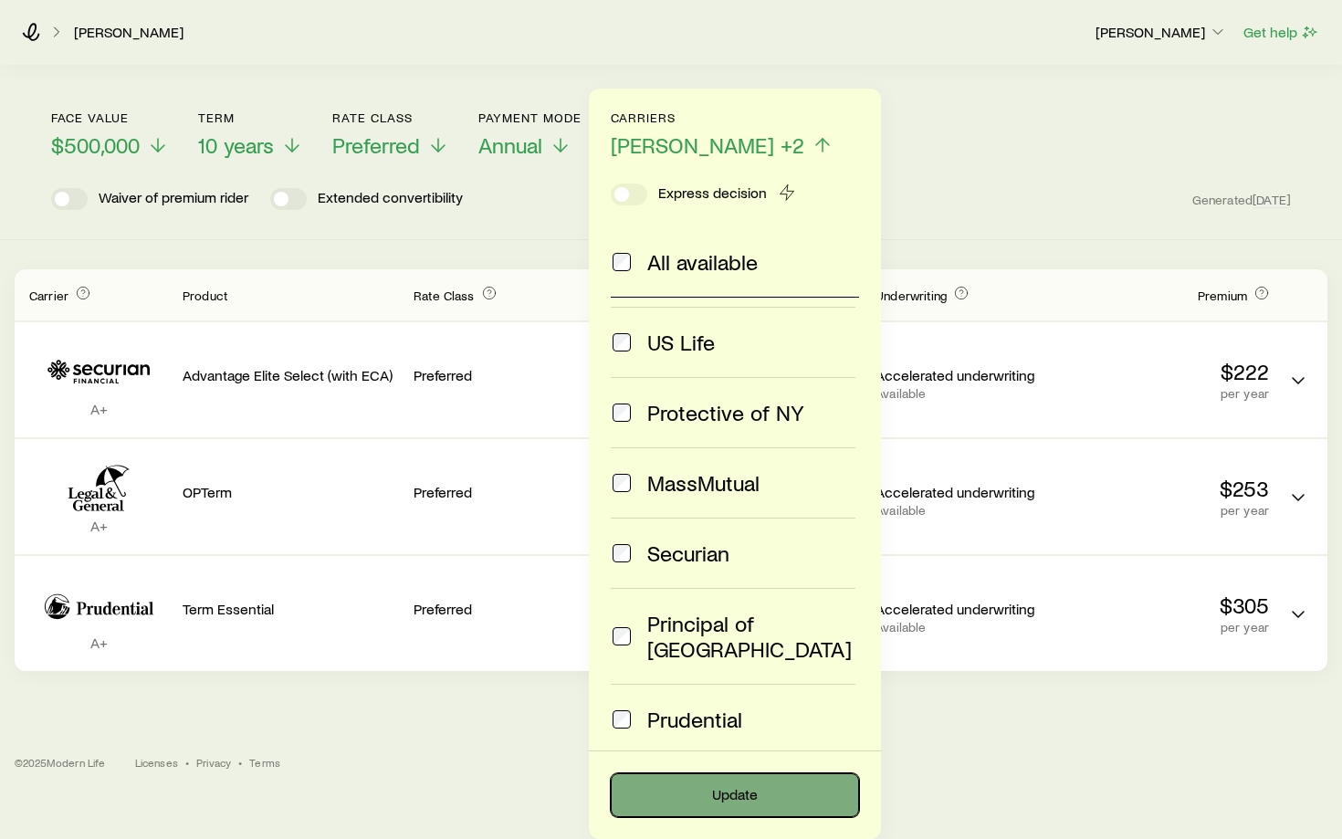
click at [666, 779] on button "Update" at bounding box center [735, 795] width 248 height 44
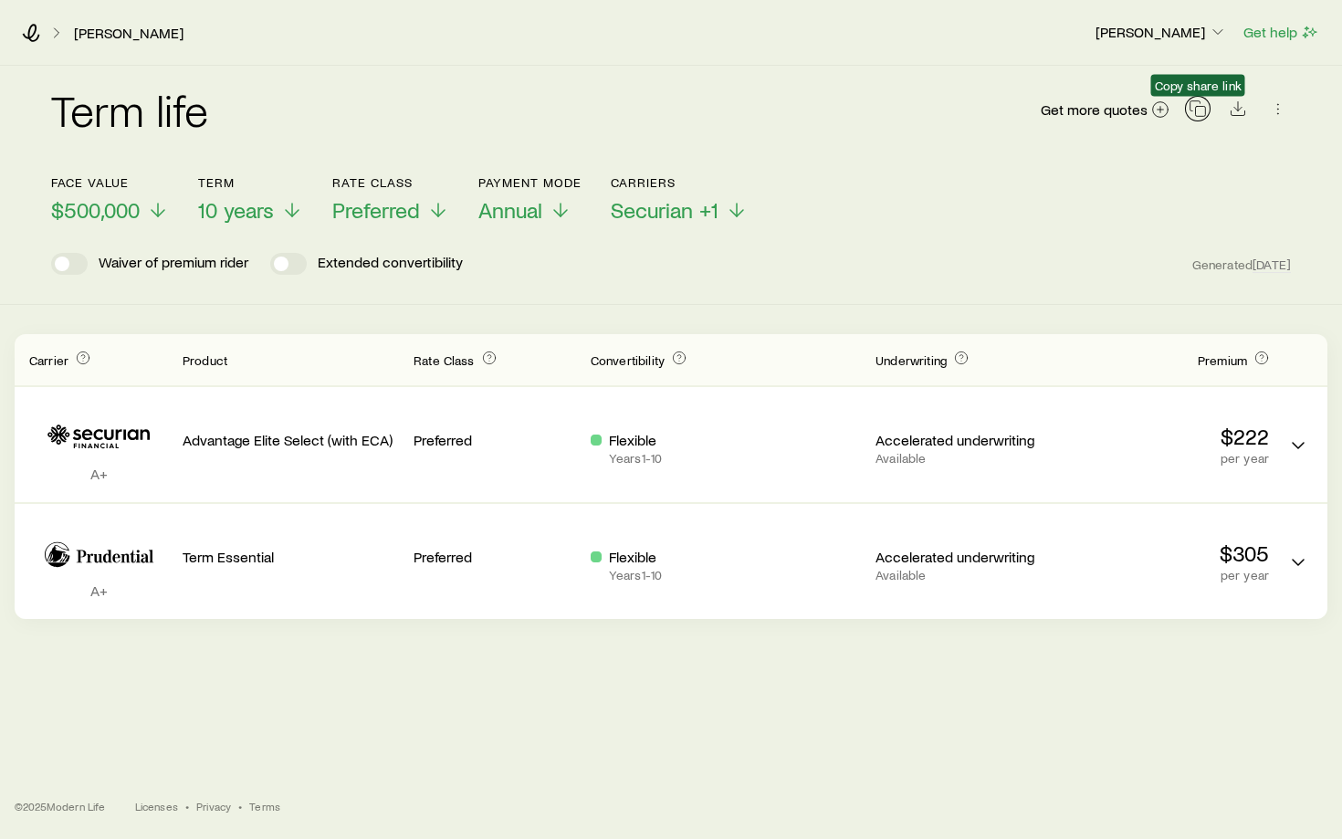
click at [1197, 107] on icon "button" at bounding box center [1197, 108] width 18 height 18
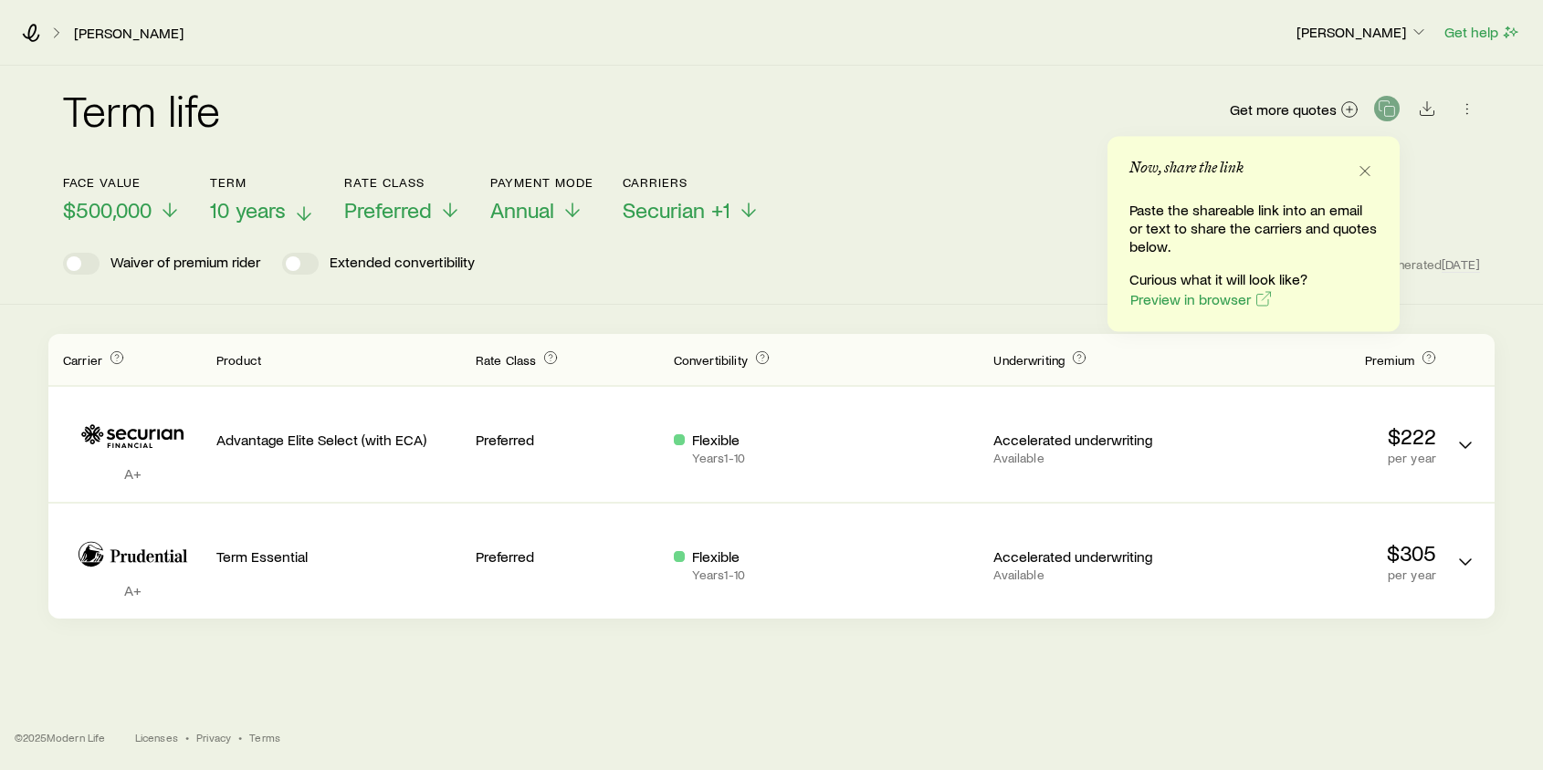
click at [307, 205] on icon at bounding box center [304, 214] width 22 height 22
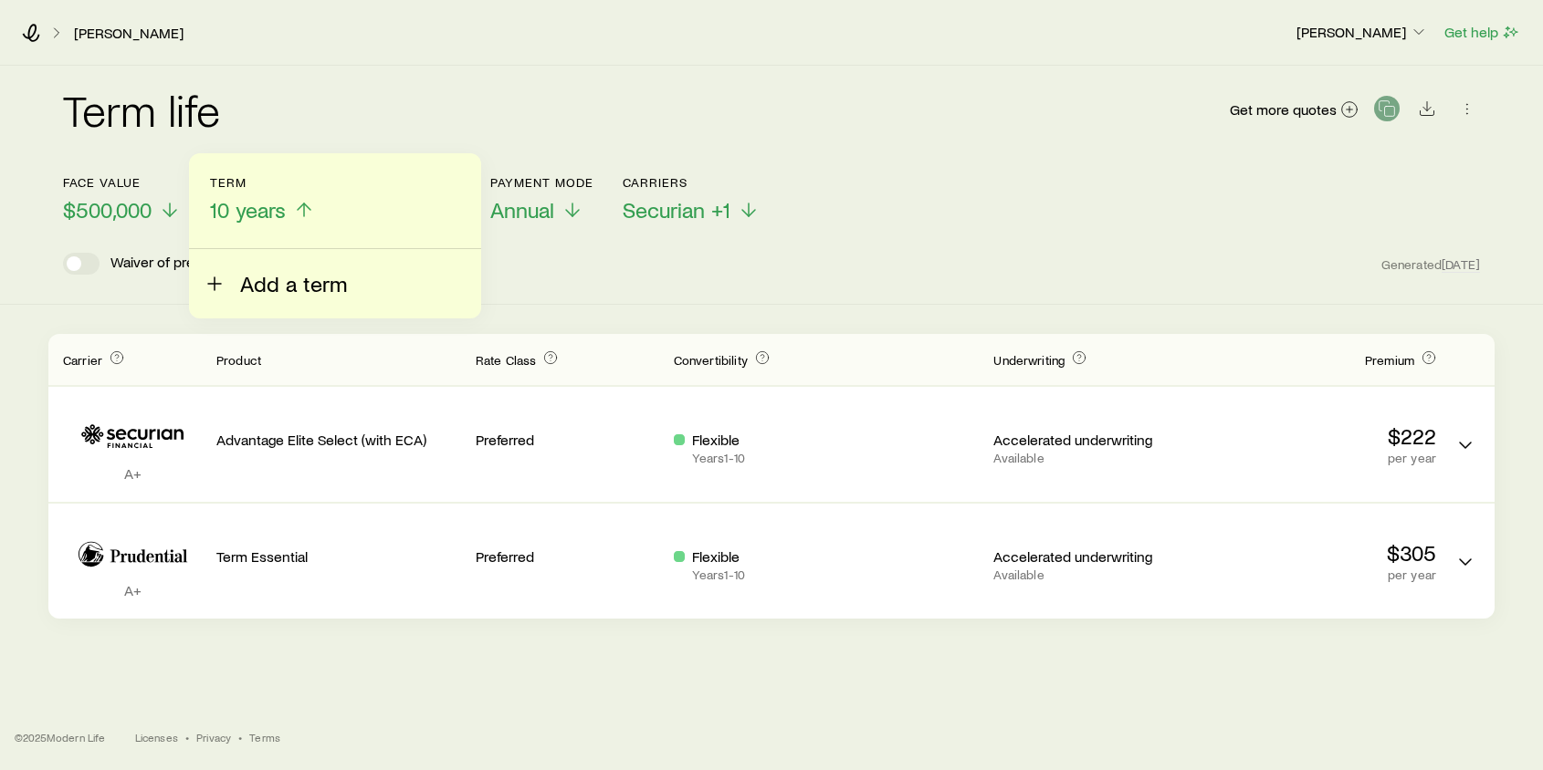
click at [231, 277] on button "Add a term" at bounding box center [275, 272] width 143 height 47
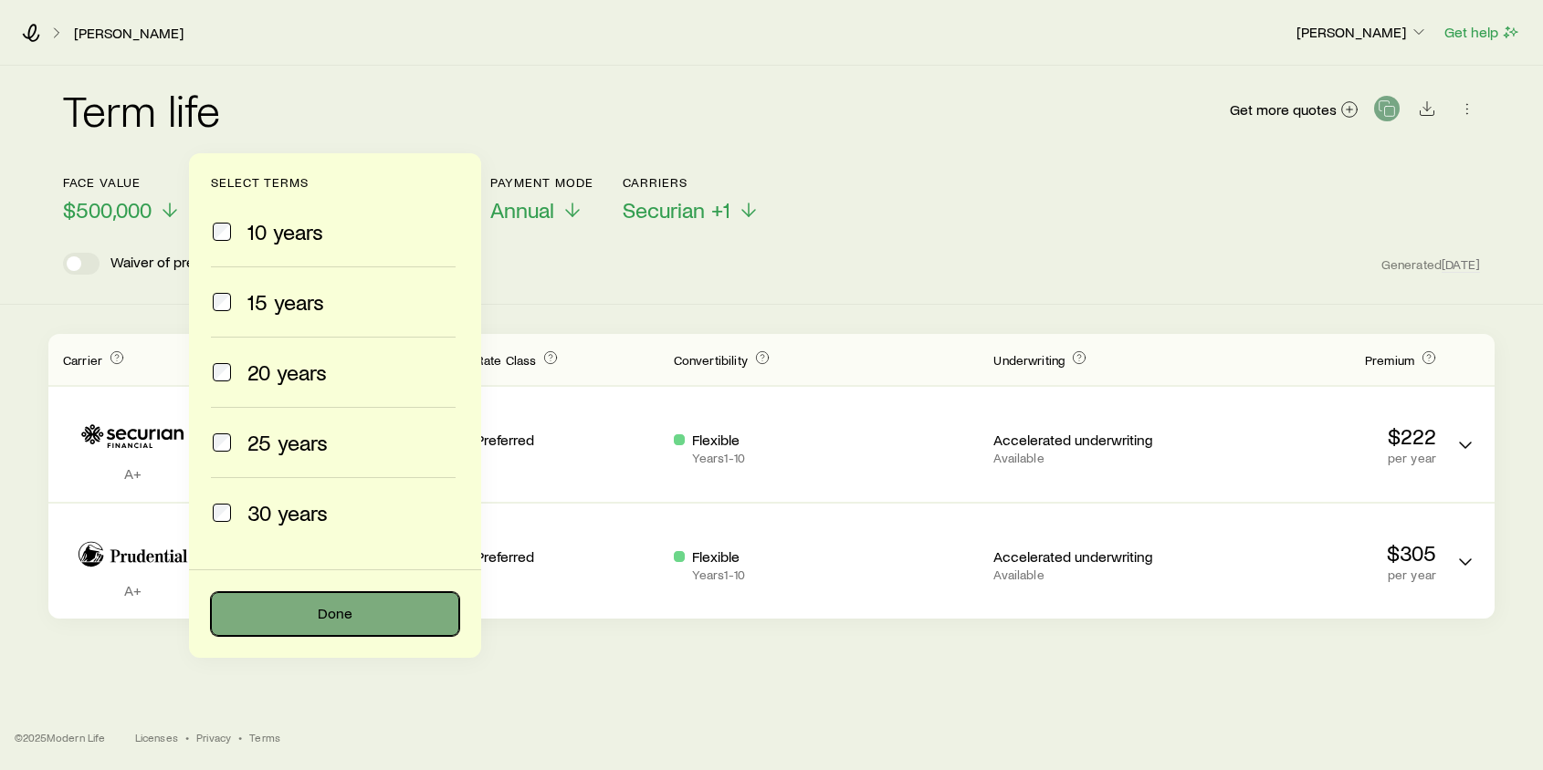
click at [260, 605] on button "Done" at bounding box center [335, 614] width 248 height 44
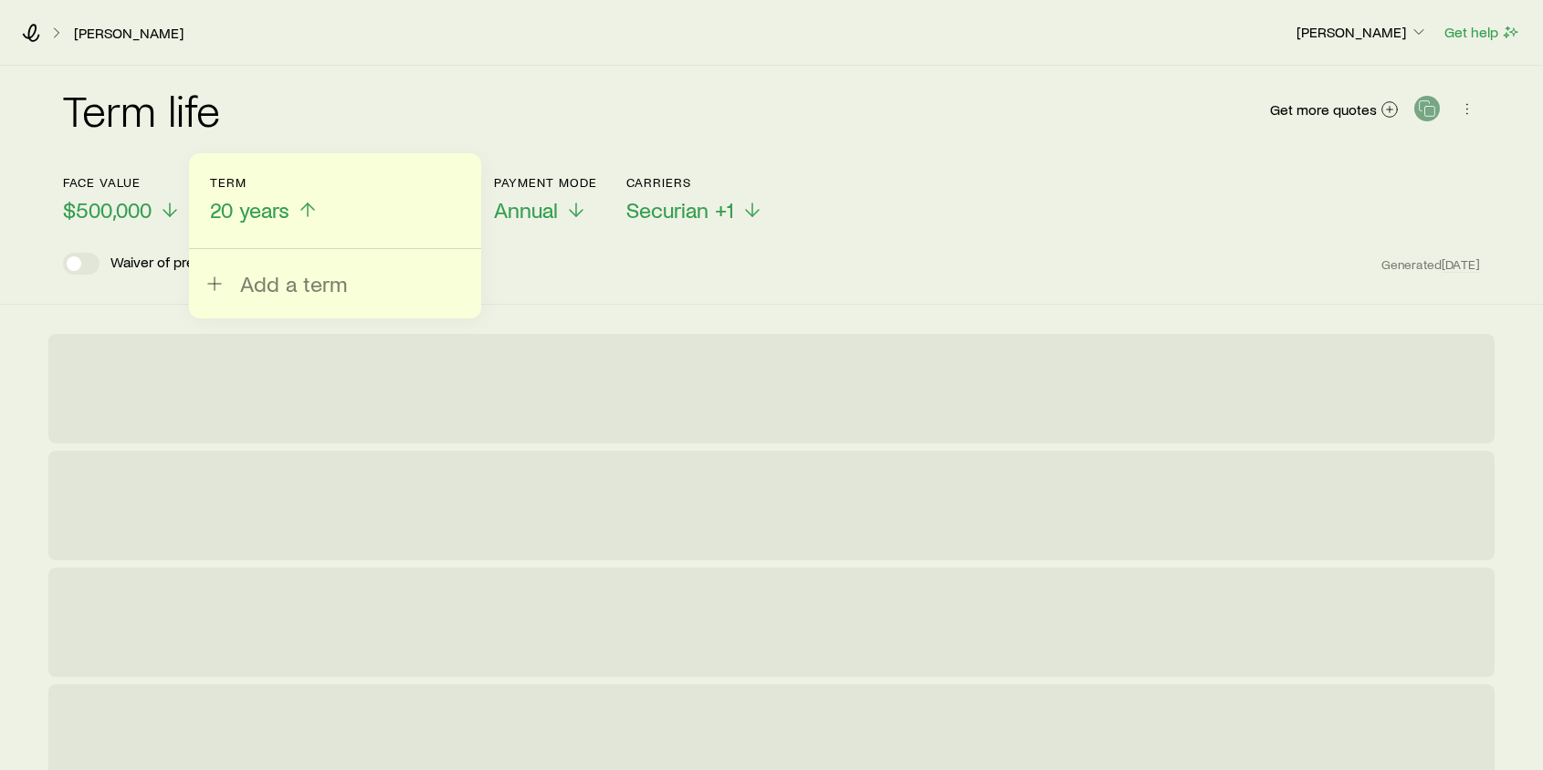
click at [299, 120] on div "Term life Get more quotes" at bounding box center [771, 121] width 1417 height 66
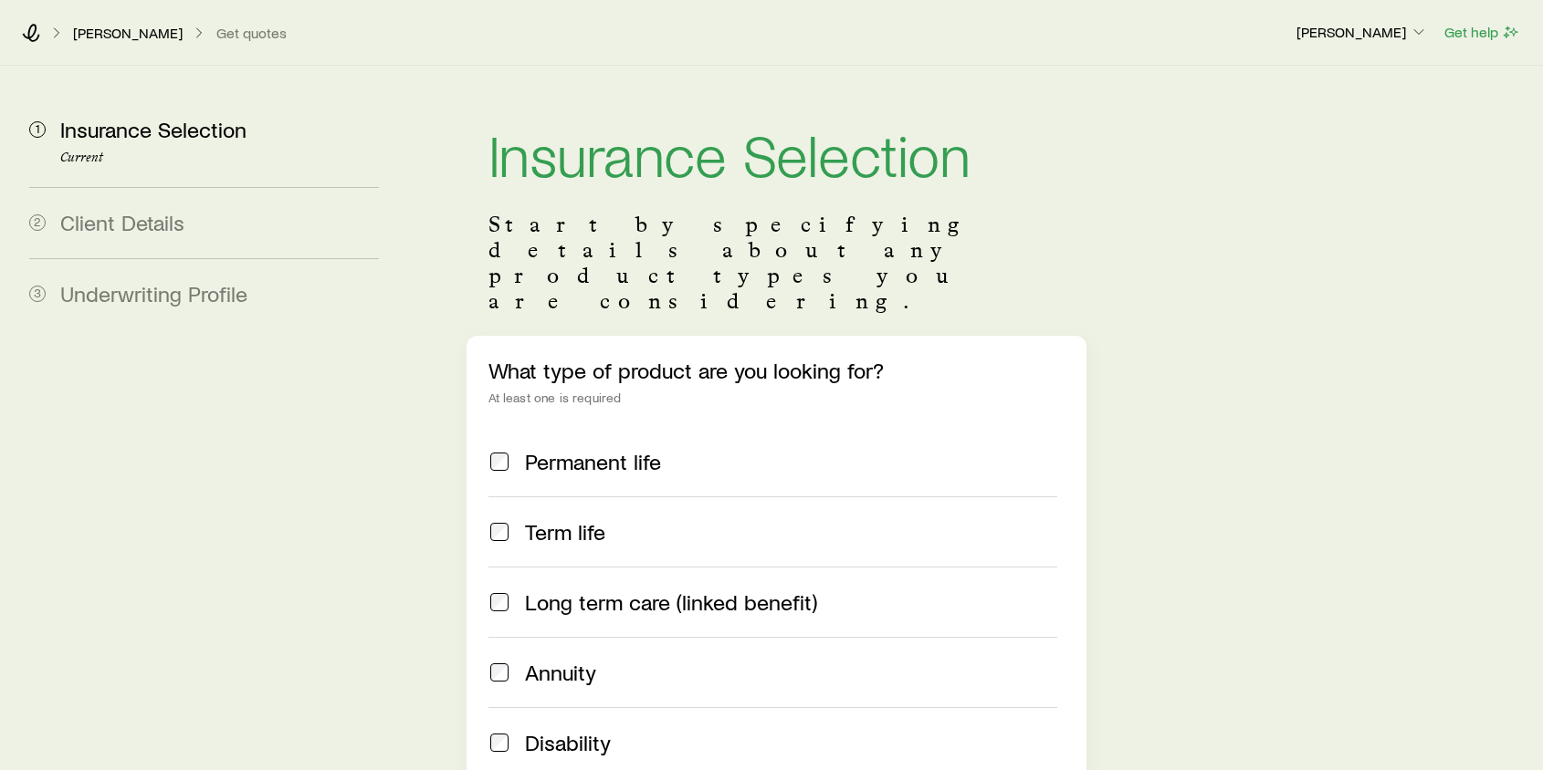
click at [91, 41] on p "[PERSON_NAME]" at bounding box center [128, 33] width 110 height 18
click at [101, 37] on p "[PERSON_NAME]" at bounding box center [128, 33] width 110 height 18
click at [26, 29] on icon at bounding box center [31, 33] width 18 height 18
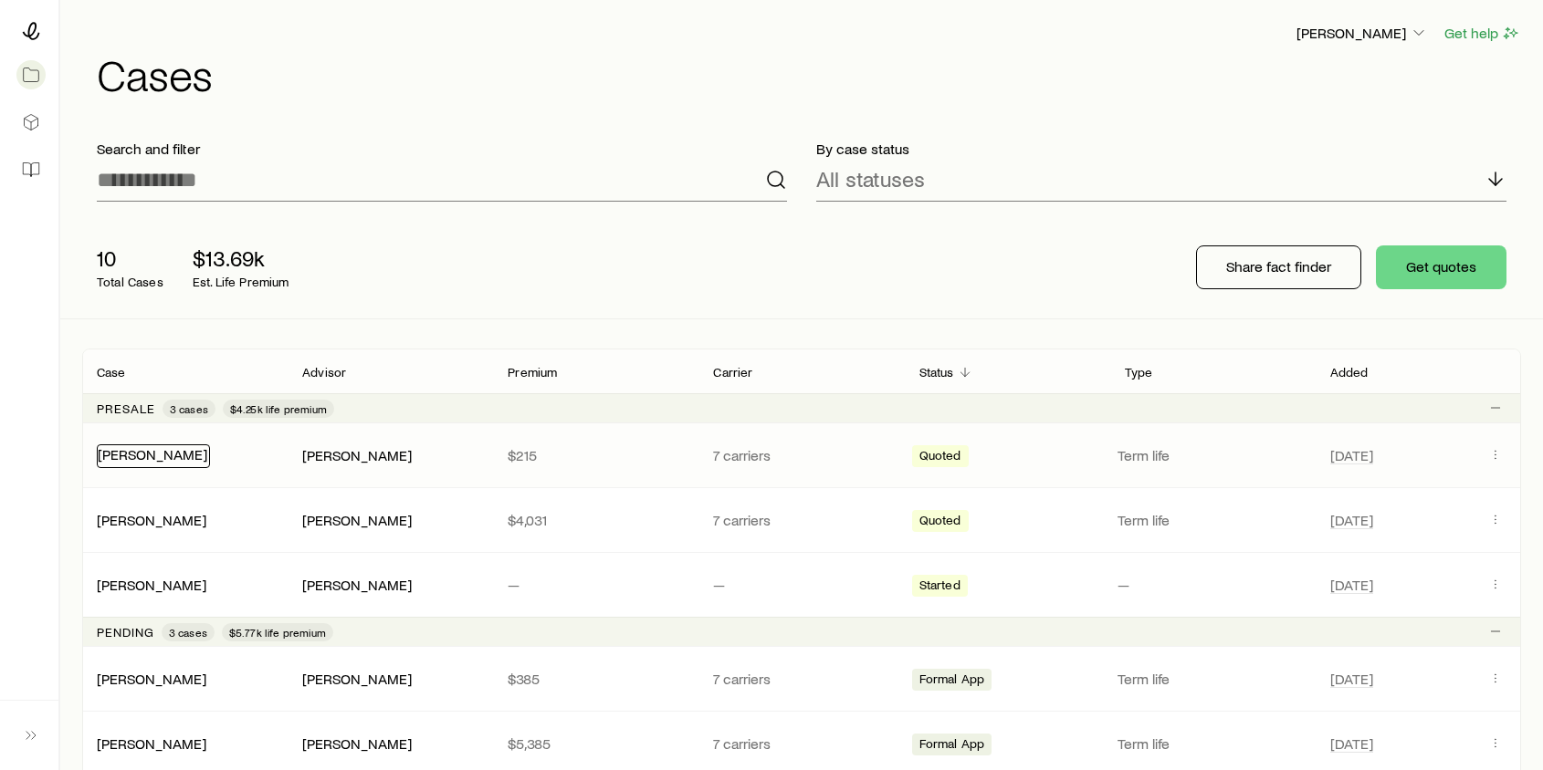
click at [174, 458] on link "[PERSON_NAME]" at bounding box center [153, 453] width 110 height 17
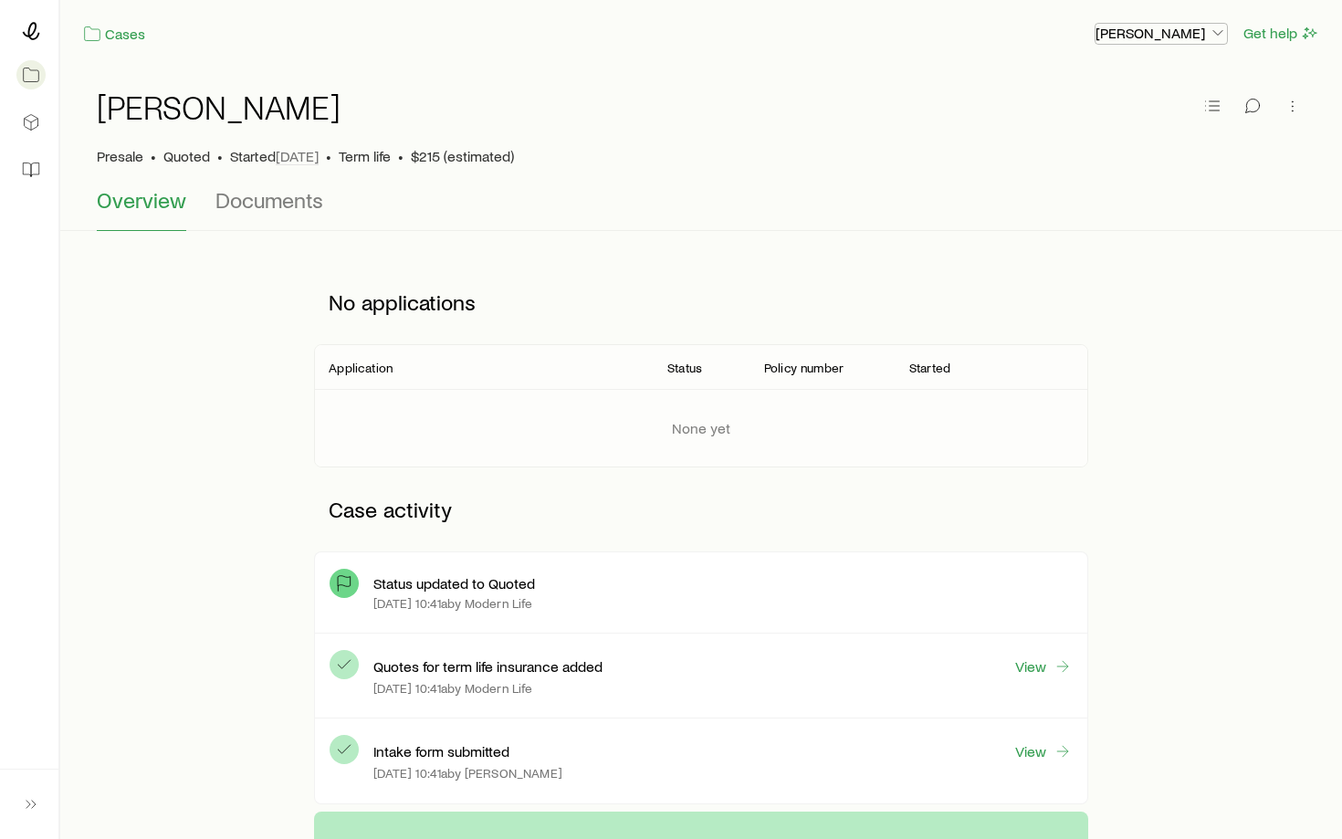
click at [1169, 29] on p "[PERSON_NAME]" at bounding box center [1160, 33] width 131 height 18
click at [1089, 327] on div "No applications Application Status Policy number Started None yet Case activity…" at bounding box center [701, 535] width 1238 height 551
click at [1291, 95] on button "button" at bounding box center [1293, 106] width 26 height 26
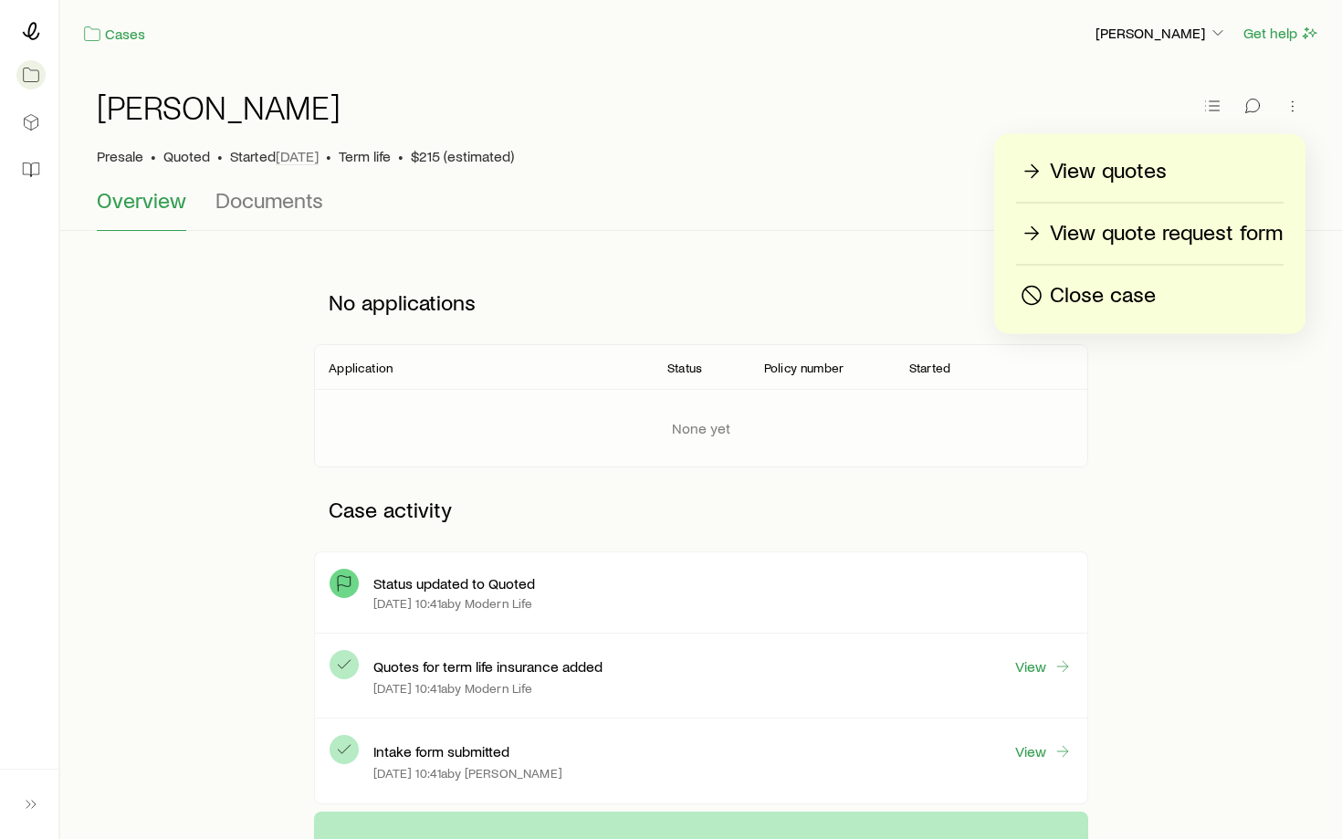
click at [1107, 179] on p "View quotes" at bounding box center [1108, 171] width 117 height 29
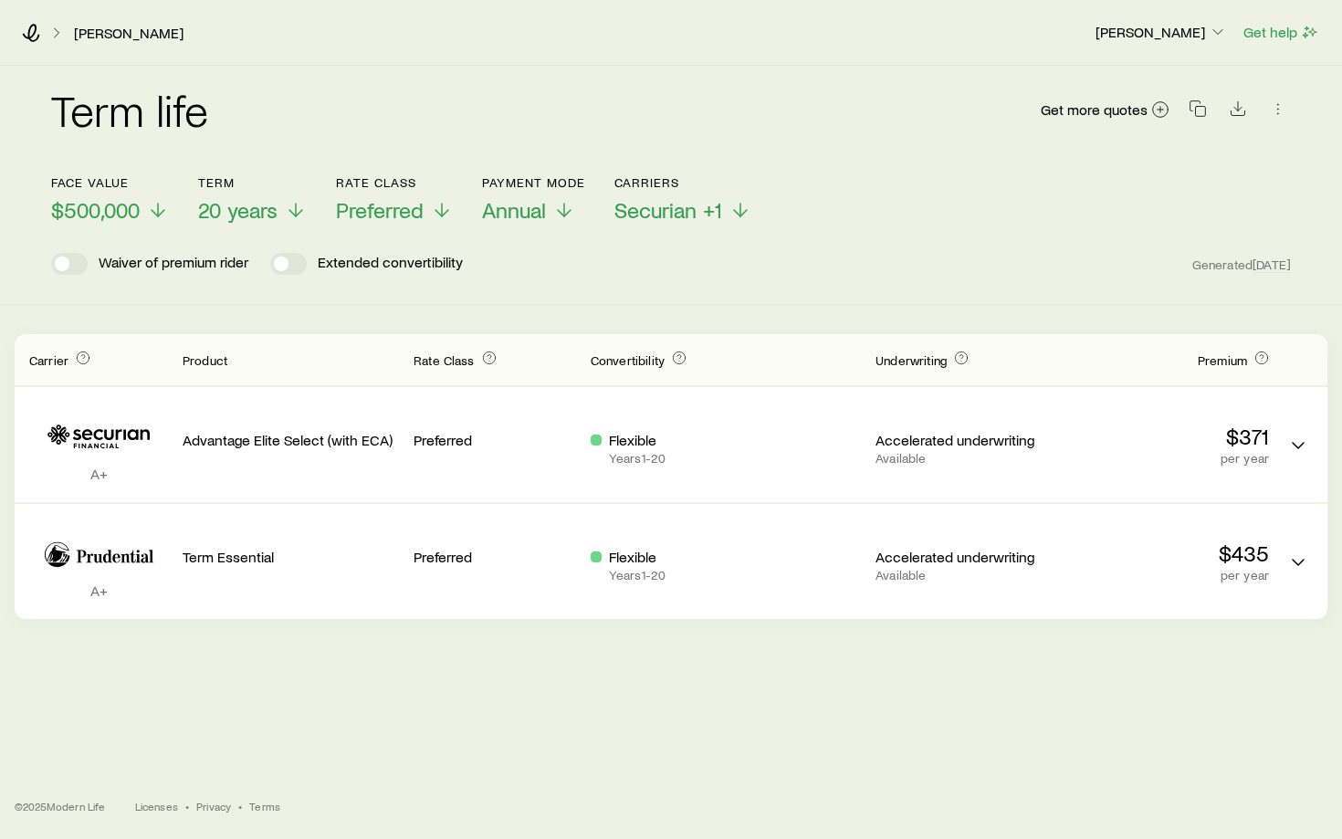
click at [870, 151] on div "Term life Get more quotes" at bounding box center [670, 121] width 1239 height 66
click at [1198, 110] on icon "button" at bounding box center [1197, 108] width 18 height 18
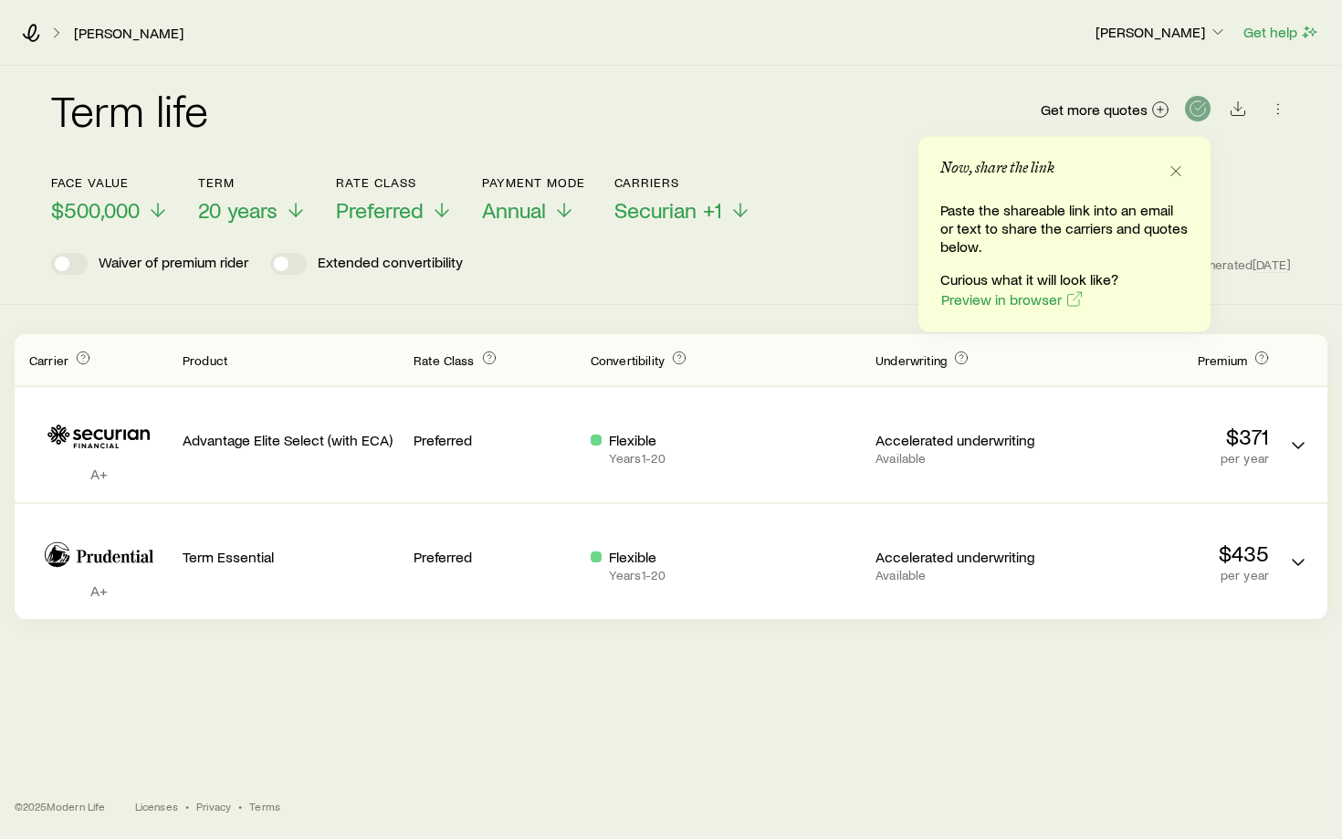
click at [570, 226] on header "Face value $500,000 Term 20 years Rate Class Preferred Payment Mode Annual Carr…" at bounding box center [670, 224] width 1239 height 99
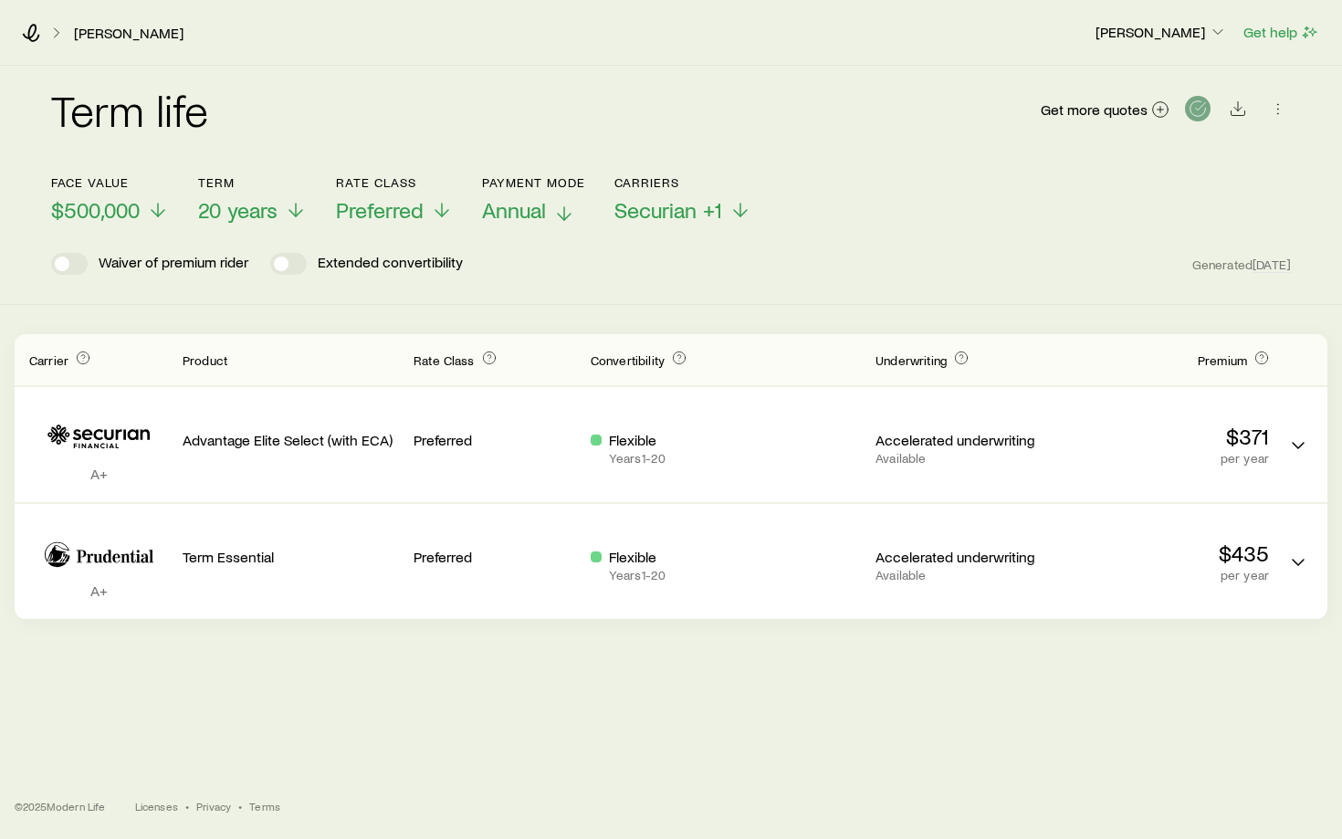
click at [564, 209] on icon at bounding box center [564, 214] width 22 height 22
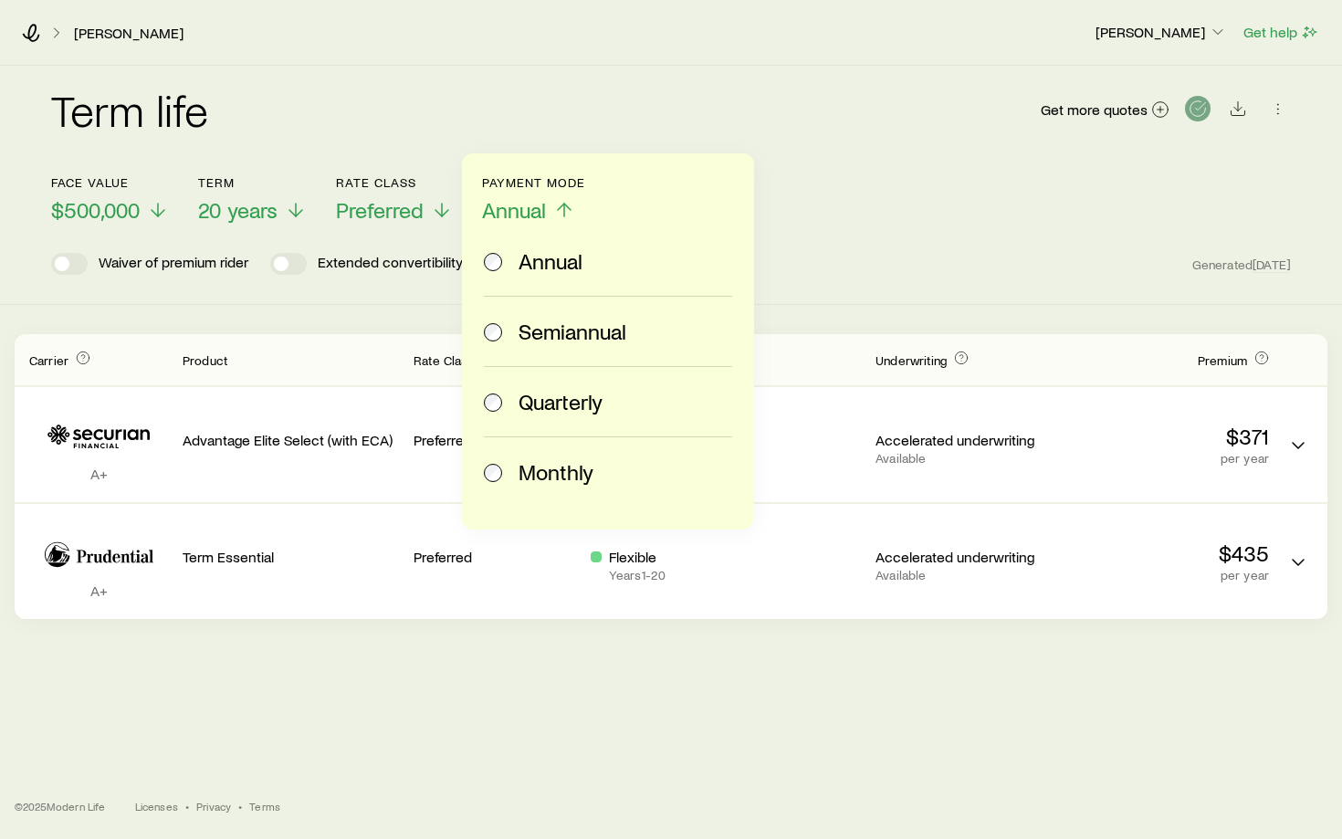
click at [522, 480] on span "Monthly" at bounding box center [555, 472] width 75 height 26
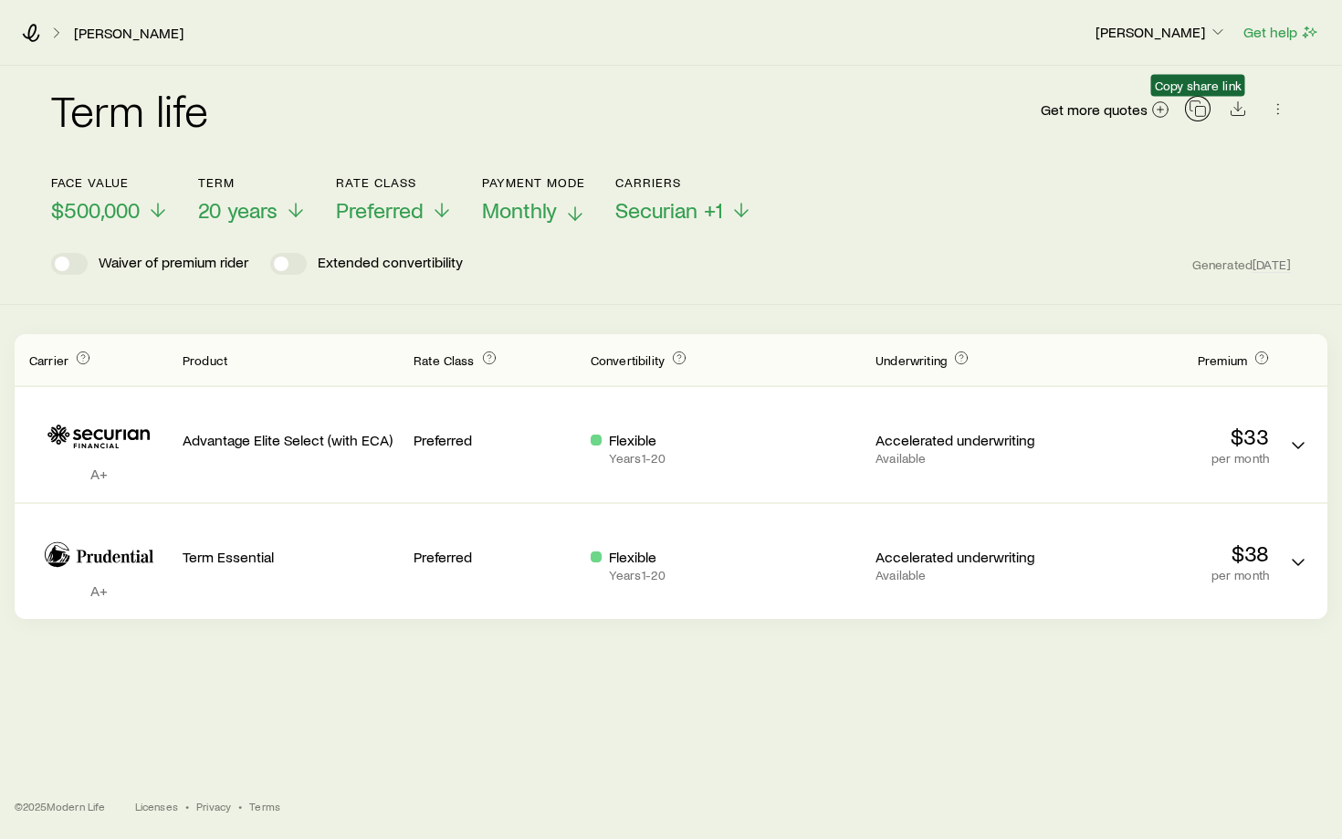
click at [1200, 110] on icon "button" at bounding box center [1197, 108] width 18 height 18
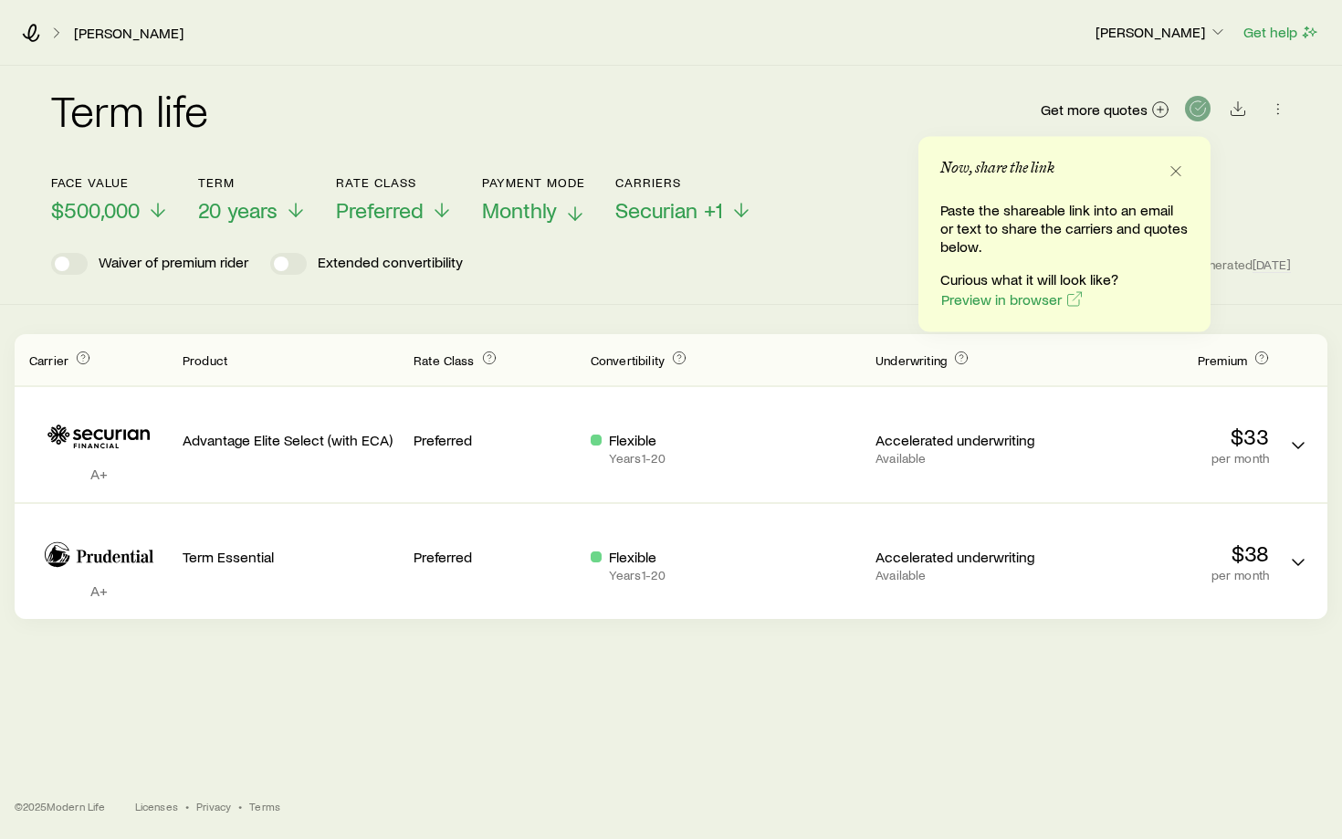
click at [872, 230] on header "Face value $500,000 Term 20 years Rate Class Preferred Payment Mode Monthly Car…" at bounding box center [670, 224] width 1239 height 99
